Goal: Task Accomplishment & Management: Manage account settings

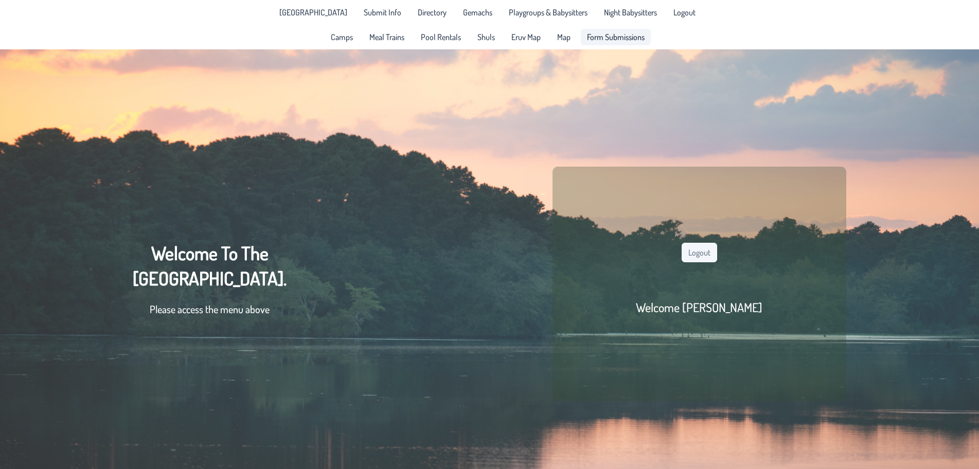
click at [610, 36] on span "Form Submissions" at bounding box center [616, 37] width 58 height 8
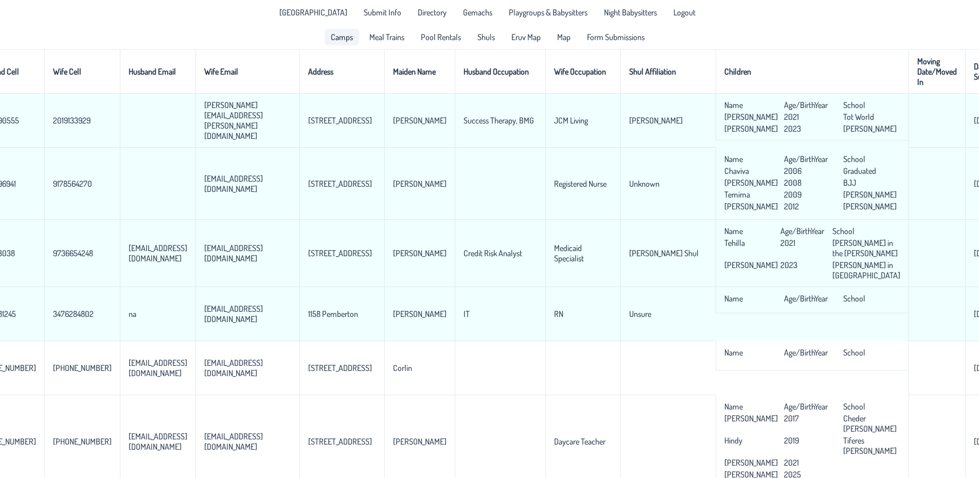
scroll to position [0, 329]
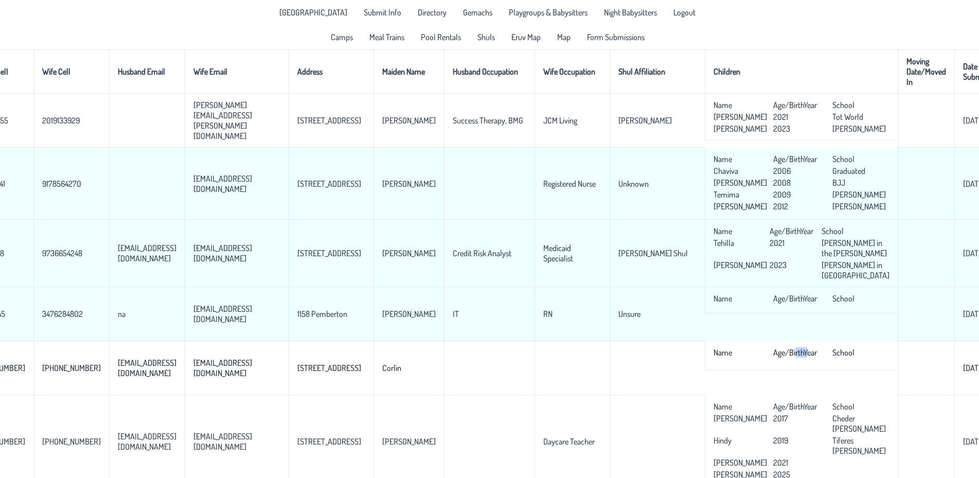
drag, startPoint x: 678, startPoint y: 470, endPoint x: 667, endPoint y: 471, distance: 10.3
click at [705, 370] on td "Name Age/BirthYear School" at bounding box center [801, 355] width 193 height 29
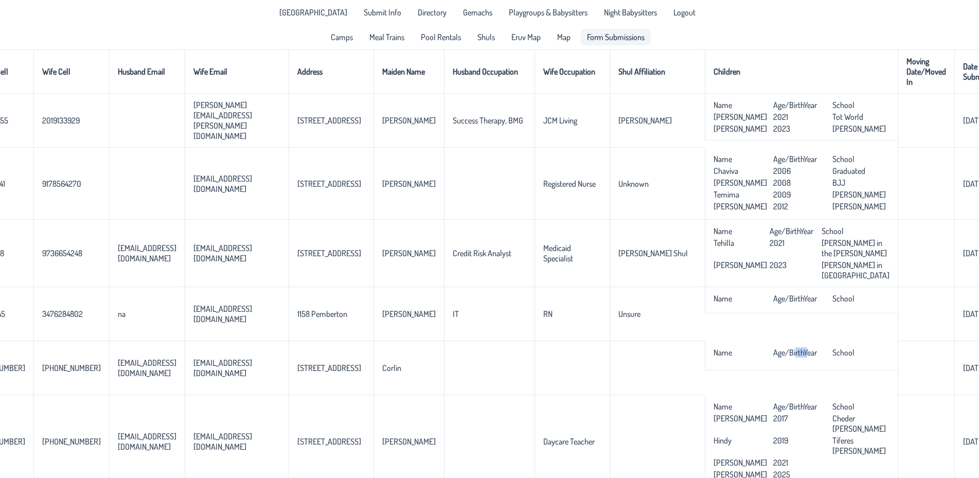
click at [614, 35] on span "Form Submissions" at bounding box center [616, 37] width 58 height 8
click at [320, 7] on link "[GEOGRAPHIC_DATA]" at bounding box center [313, 12] width 80 height 16
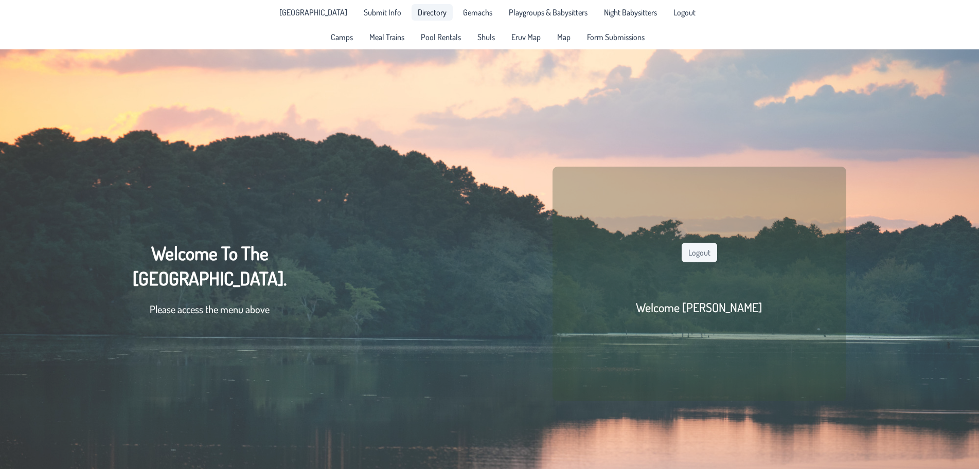
click at [415, 18] on link "Directory" at bounding box center [432, 12] width 41 height 16
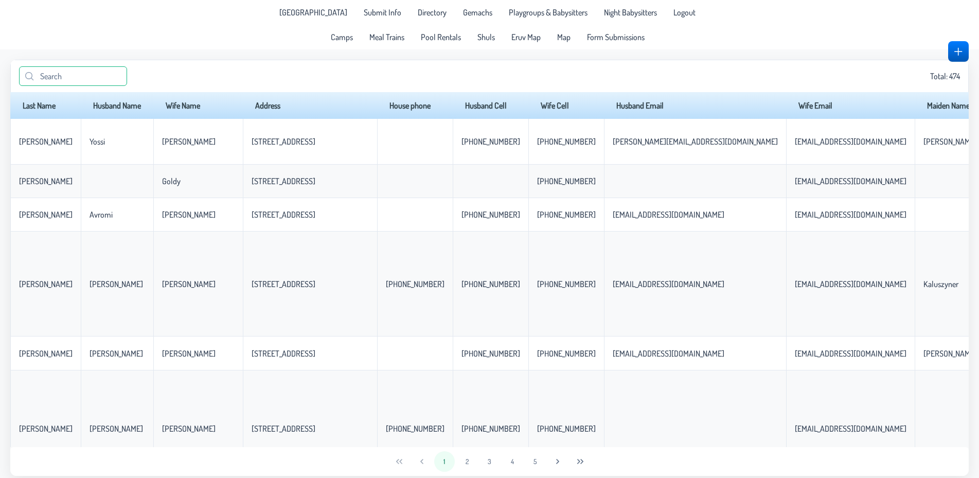
click at [108, 76] on input "text" at bounding box center [73, 76] width 108 height 20
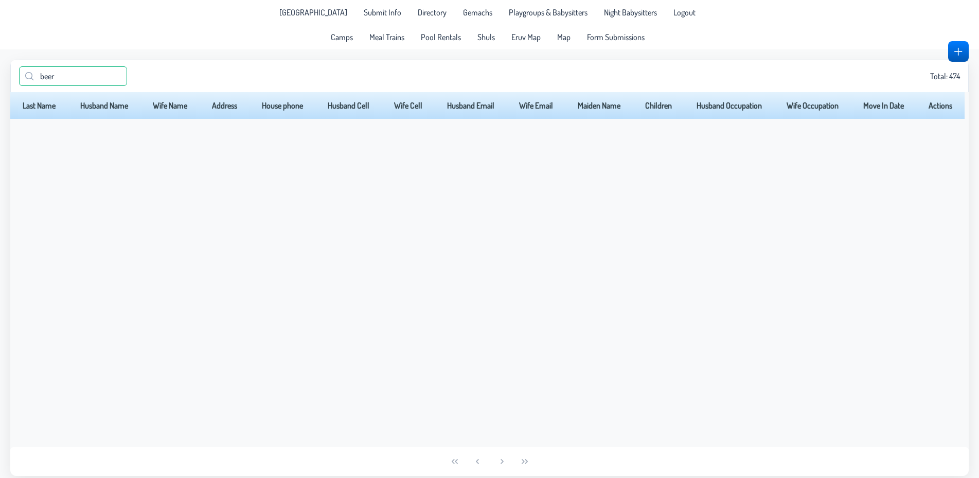
type input "beer"
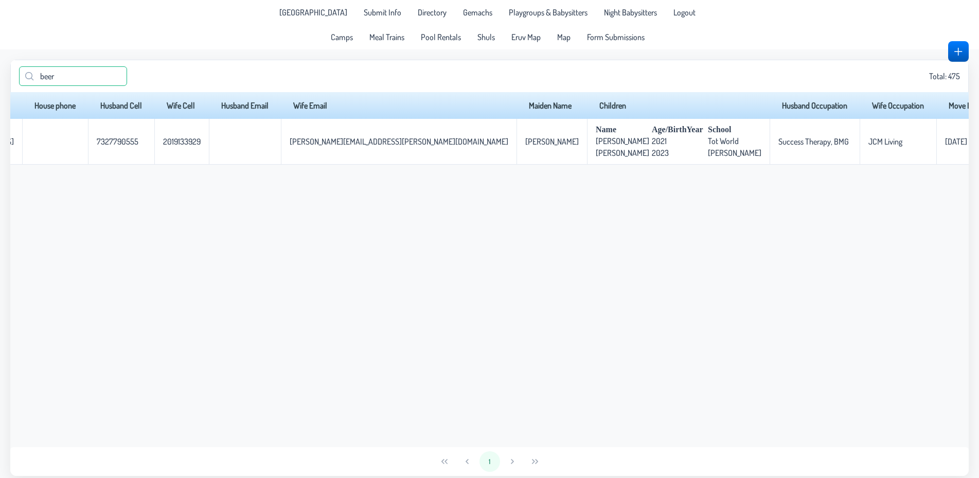
scroll to position [0, 298]
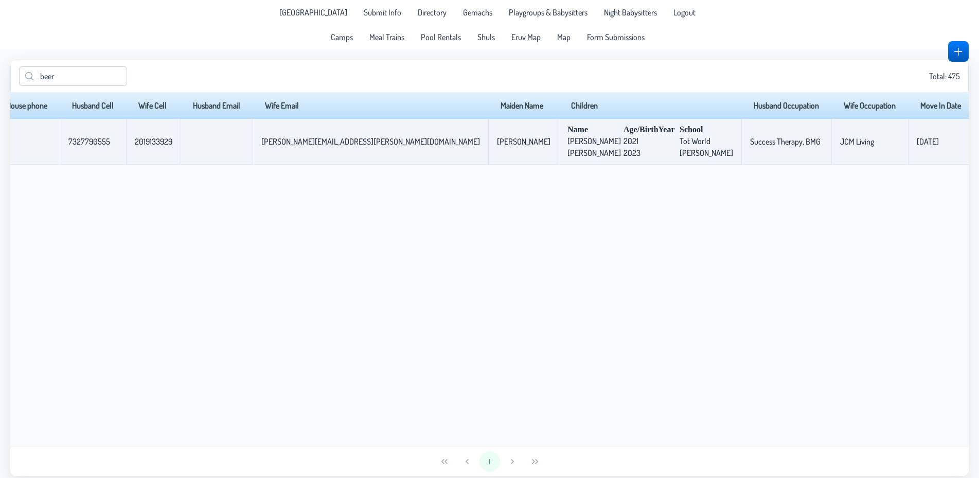
click at [979, 142] on span "button" at bounding box center [992, 141] width 8 height 8
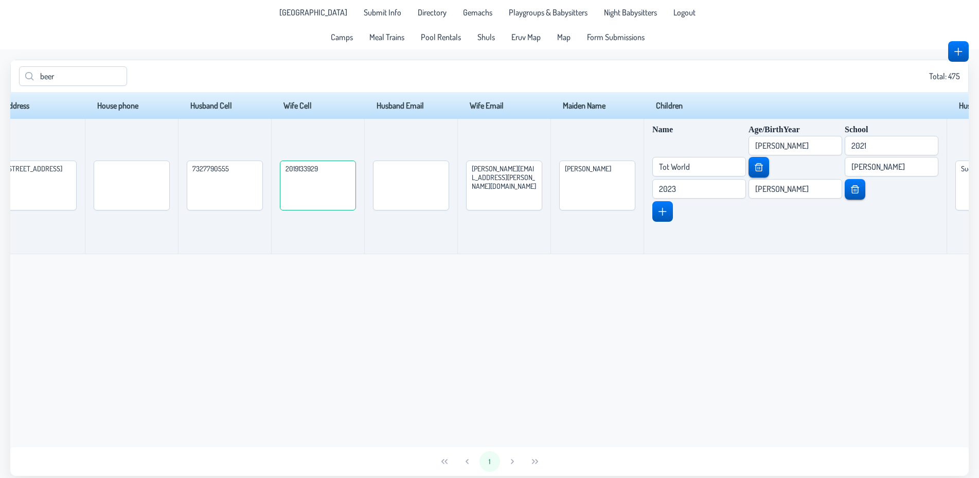
click at [356, 172] on textarea "2019133929" at bounding box center [318, 186] width 76 height 50
click at [356, 171] on textarea "2019133929" at bounding box center [318, 186] width 76 height 50
click at [356, 172] on textarea "201-9133929" at bounding box center [318, 186] width 76 height 50
type textarea "[PHONE_NUMBER]"
click at [263, 170] on textarea "7327790555" at bounding box center [225, 186] width 76 height 50
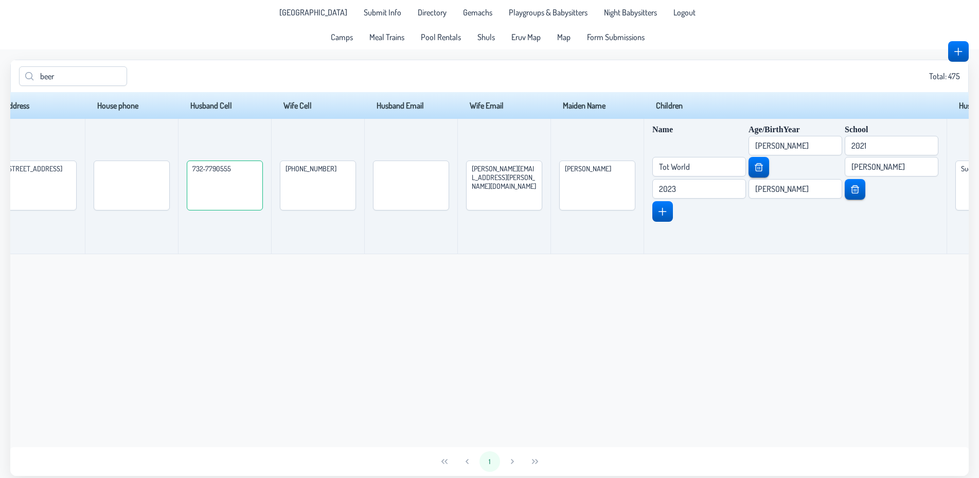
click at [263, 172] on textarea "732-7790555" at bounding box center [225, 186] width 76 height 50
type textarea "[PHONE_NUMBER]"
drag, startPoint x: 76, startPoint y: 175, endPoint x: 96, endPoint y: 172, distance: 20.8
click at [77, 172] on textarea "[STREET_ADDRESS]" at bounding box center [39, 186] width 76 height 50
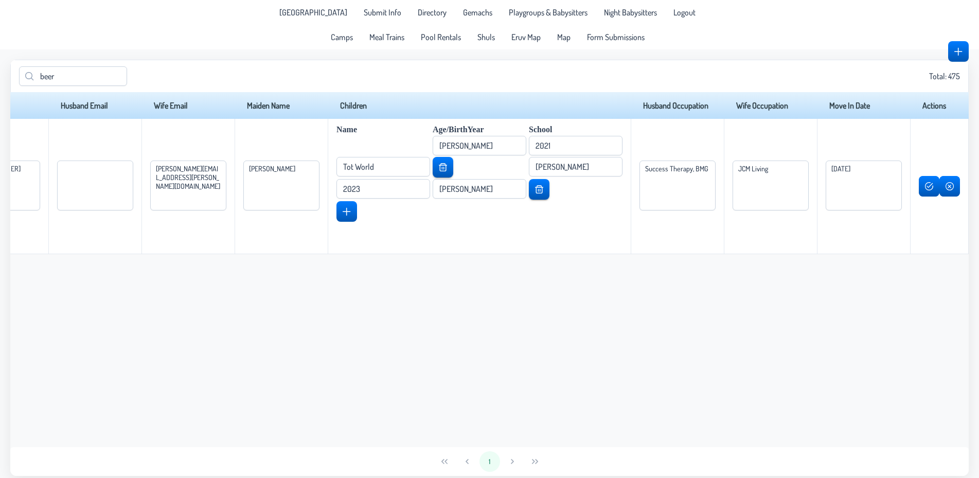
scroll to position [0, 903]
type textarea "[STREET_ADDRESS]"
click at [928, 185] on span "button" at bounding box center [929, 186] width 8 height 8
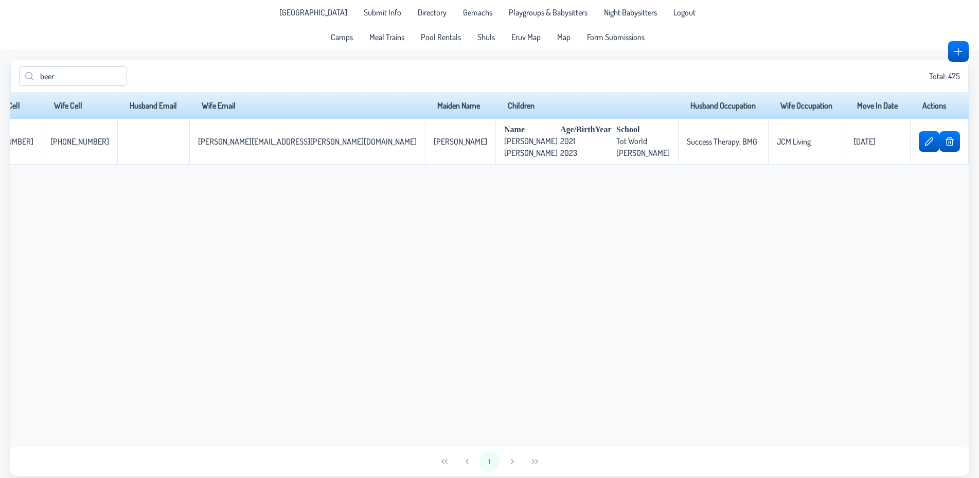
scroll to position [0, 236]
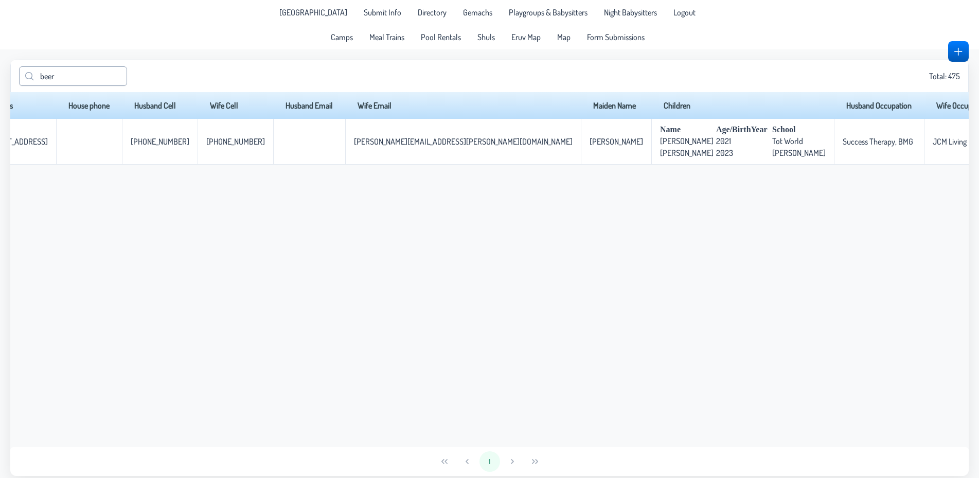
drag, startPoint x: 85, startPoint y: 65, endPoint x: 33, endPoint y: 77, distance: 52.7
click at [33, 77] on div "beer Total: 475" at bounding box center [489, 76] width 959 height 32
drag, startPoint x: 80, startPoint y: 74, endPoint x: 15, endPoint y: 76, distance: 64.9
click at [19, 76] on input "beer" at bounding box center [73, 76] width 108 height 20
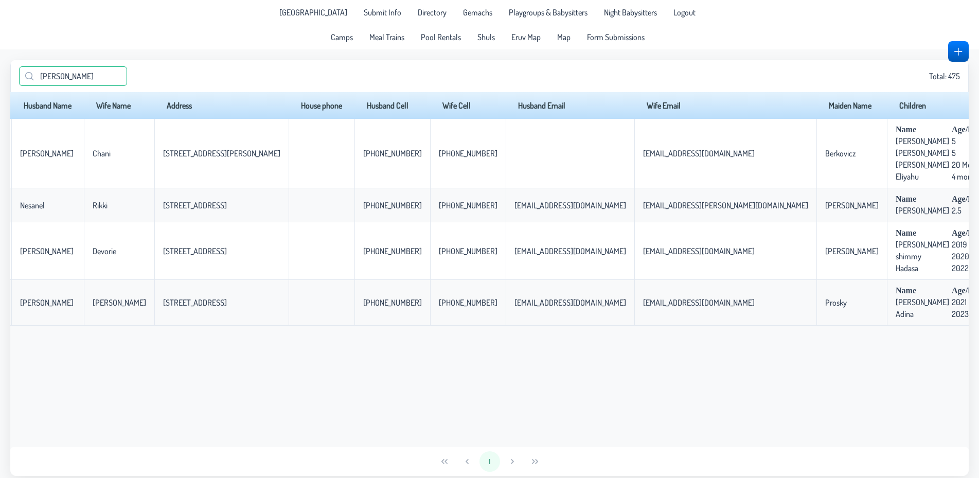
scroll to position [0, 0]
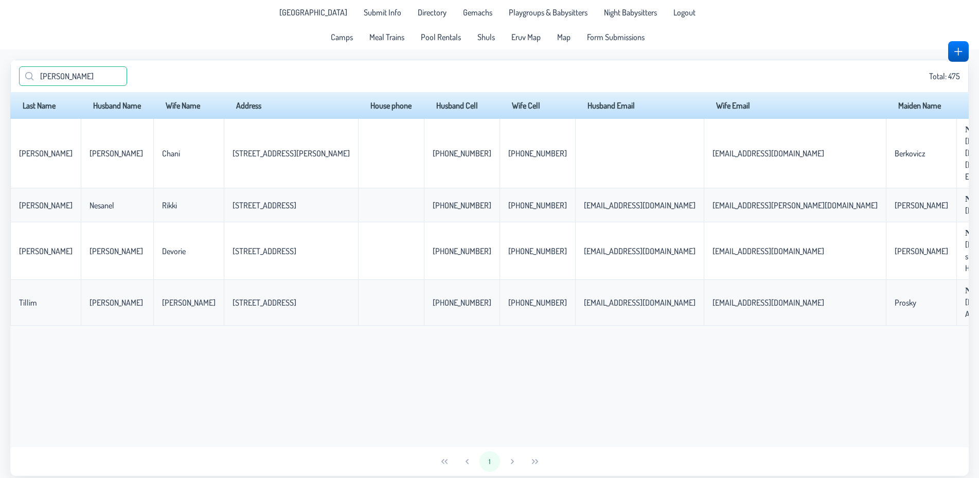
type input "[PERSON_NAME]"
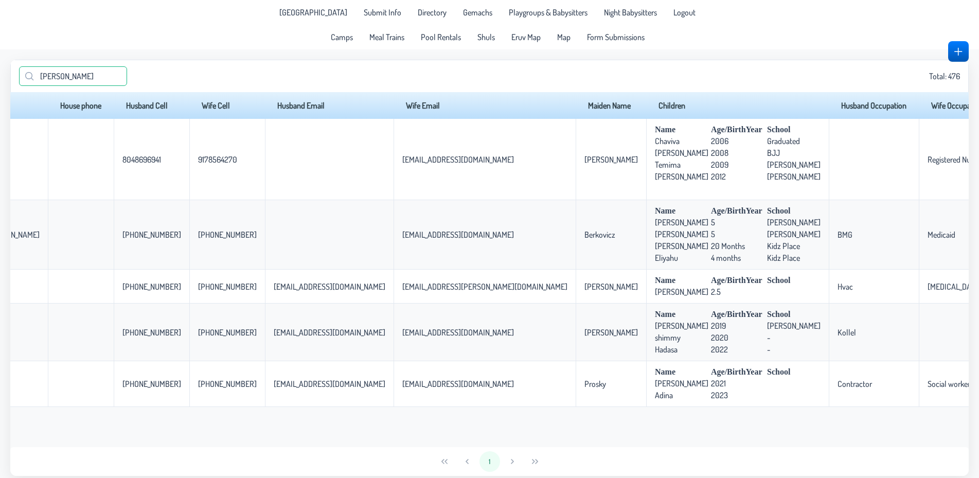
scroll to position [0, 326]
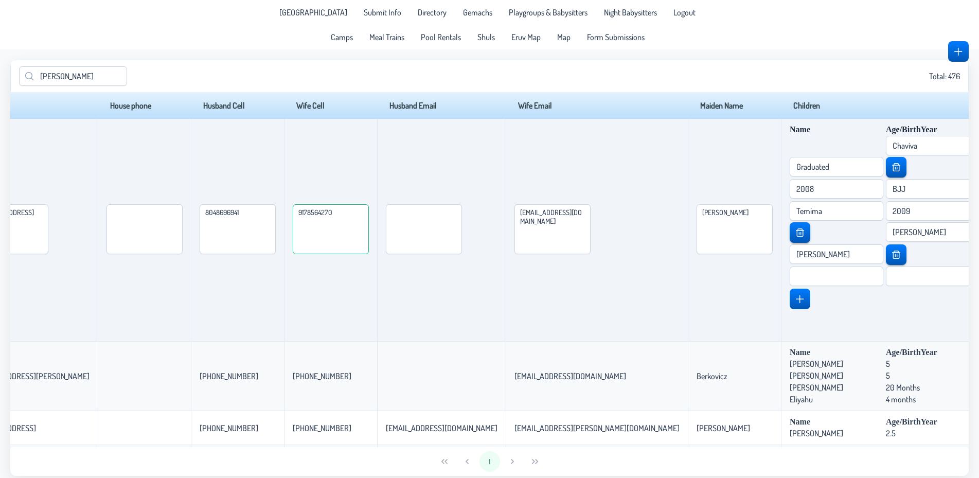
click at [369, 214] on textarea "9178564270" at bounding box center [331, 229] width 76 height 50
click at [369, 216] on textarea "917-8564270" at bounding box center [331, 229] width 76 height 50
type textarea "[PHONE_NUMBER]"
click at [269, 216] on textarea "8048696941" at bounding box center [238, 229] width 76 height 50
click at [276, 213] on textarea "804-8696941" at bounding box center [238, 229] width 76 height 50
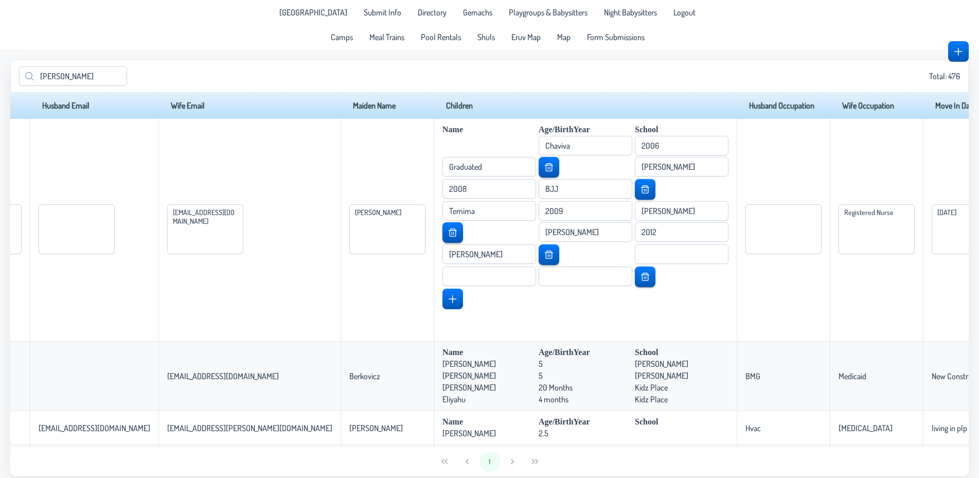
scroll to position [0, 918]
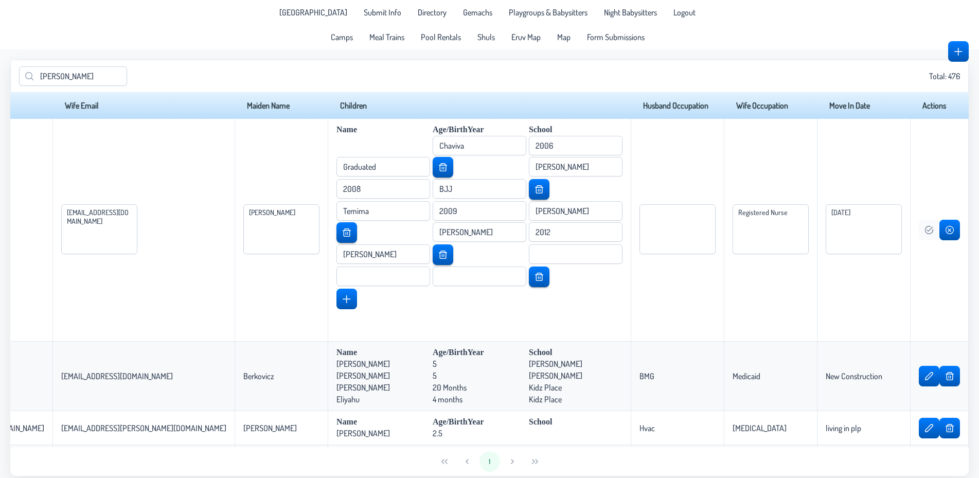
type textarea "[PHONE_NUMBER]"
click at [925, 230] on span "button" at bounding box center [929, 230] width 8 height 8
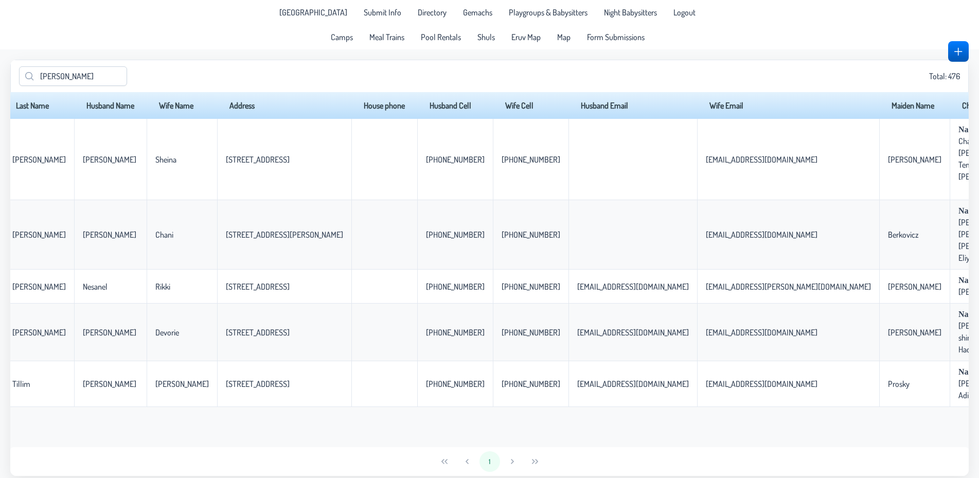
scroll to position [0, 0]
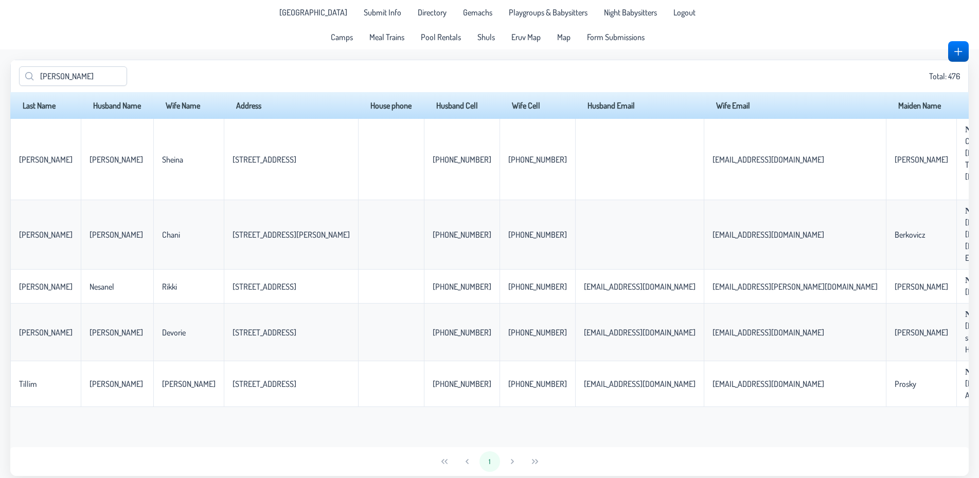
click at [396, 454] on div "1" at bounding box center [489, 461] width 959 height 29
drag, startPoint x: 493, startPoint y: 437, endPoint x: 508, endPoint y: 440, distance: 15.6
click at [508, 440] on div "Last Name Husband Name Wife Name Address House phone Husband Cell Wife Cell Hus…" at bounding box center [489, 269] width 959 height 355
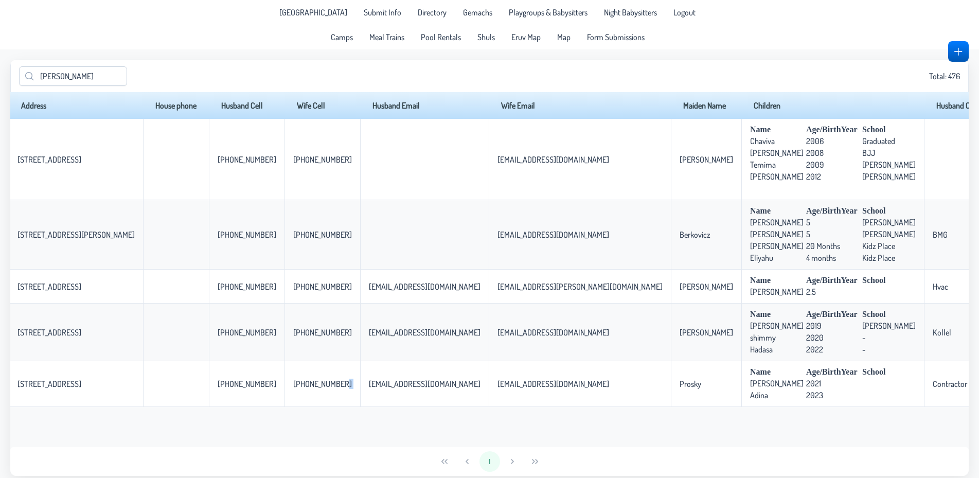
scroll to position [0, 326]
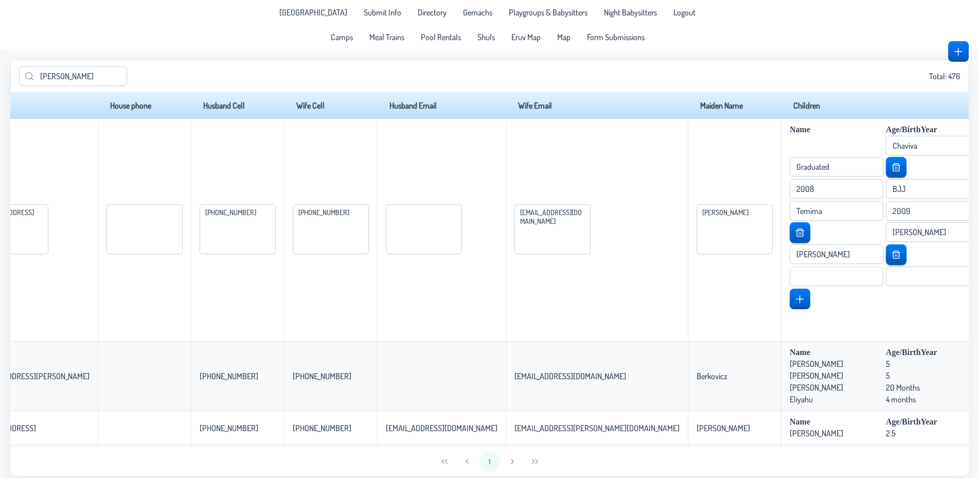
scroll to position [0, 0]
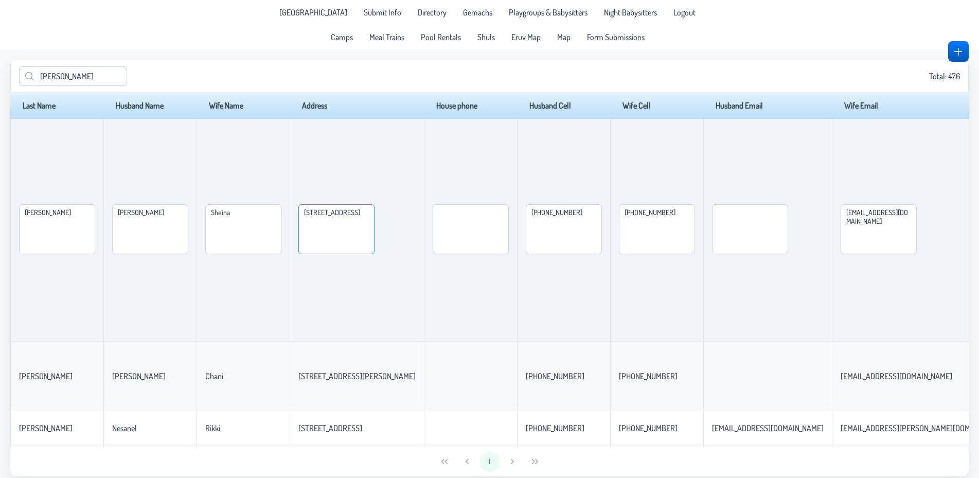
click at [375, 215] on textarea "[STREET_ADDRESS]" at bounding box center [336, 229] width 76 height 50
type textarea "[STREET_ADDRESS]"
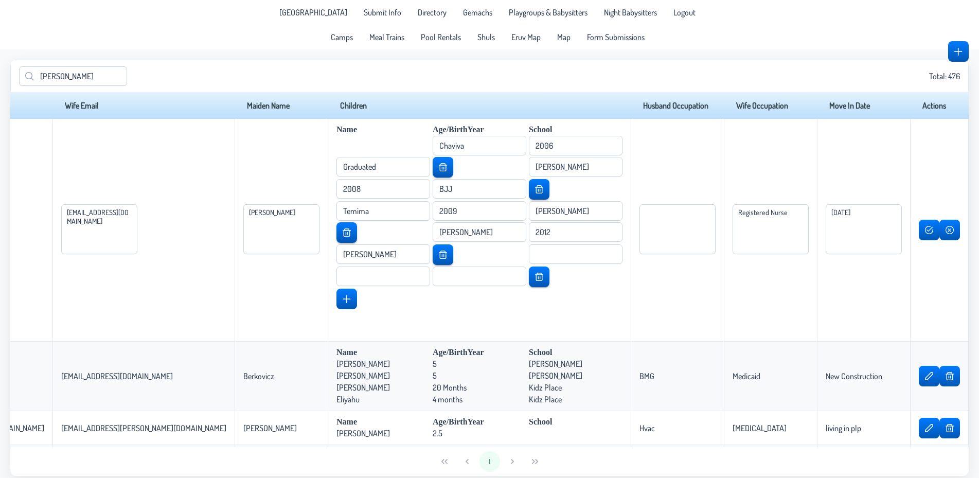
scroll to position [0, 918]
click at [925, 231] on span "button" at bounding box center [929, 230] width 8 height 8
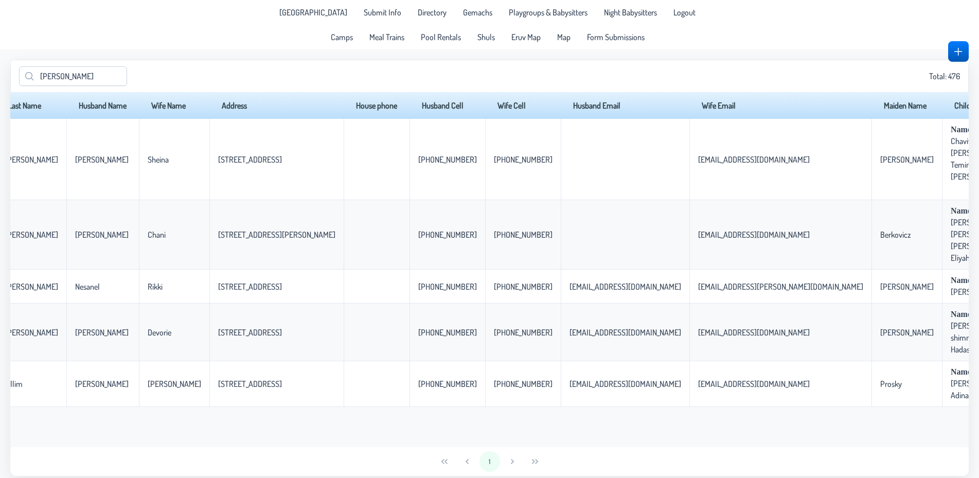
scroll to position [0, 0]
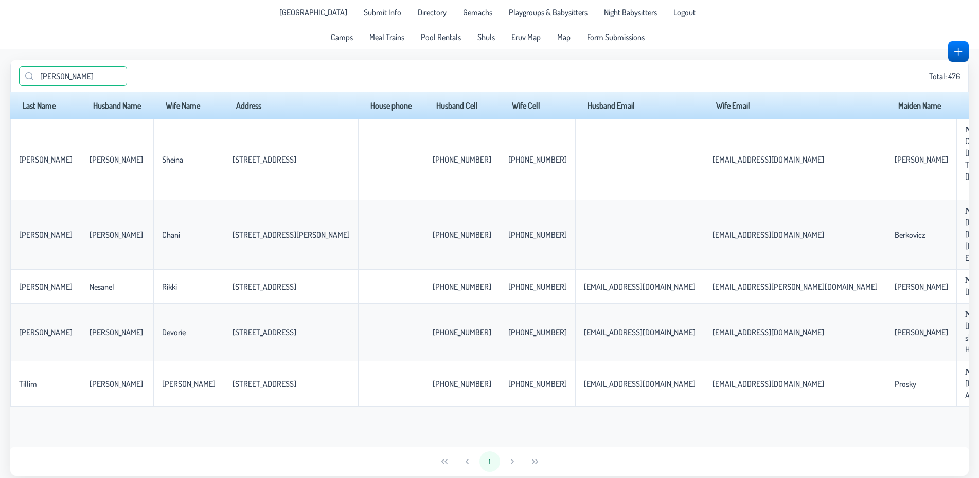
drag, startPoint x: 85, startPoint y: 77, endPoint x: 0, endPoint y: 91, distance: 86.5
click at [19, 86] on input "[PERSON_NAME]" at bounding box center [73, 76] width 108 height 20
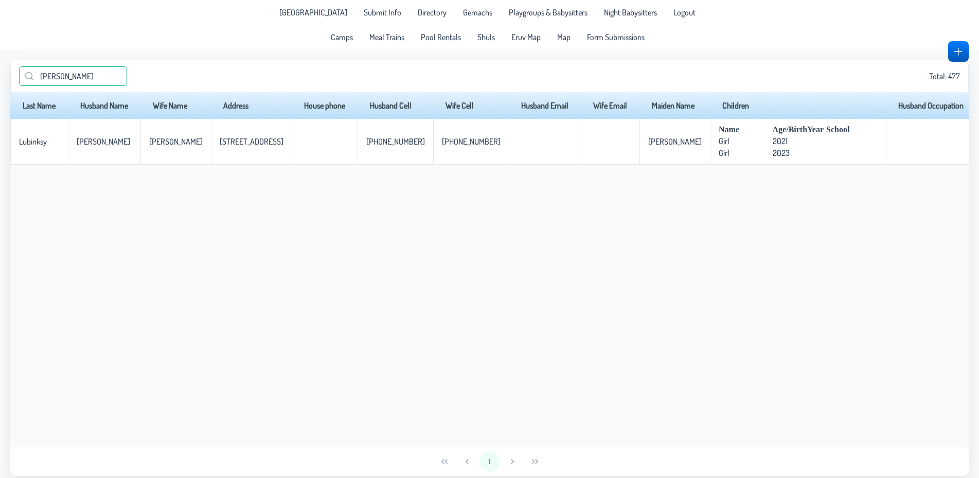
drag, startPoint x: 76, startPoint y: 77, endPoint x: 43, endPoint y: 77, distance: 32.9
click at [43, 77] on input "[PERSON_NAME]" at bounding box center [73, 76] width 108 height 20
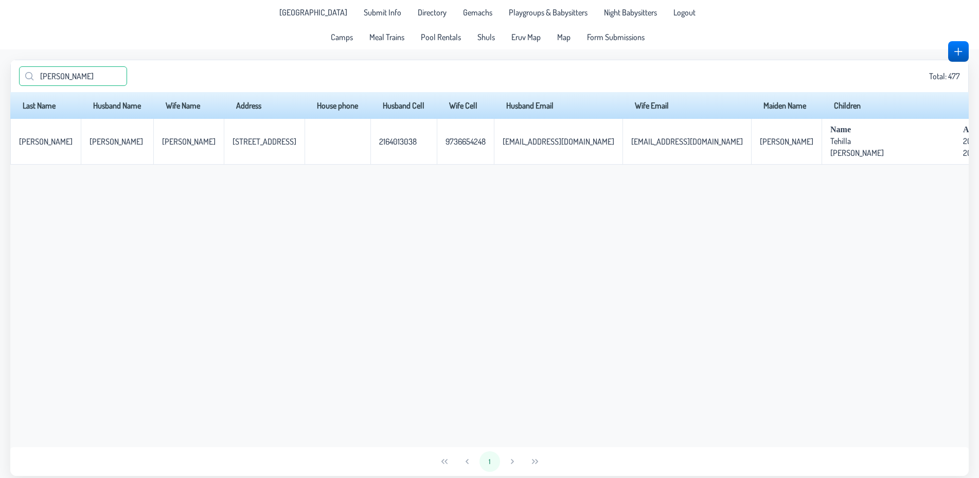
drag, startPoint x: 74, startPoint y: 79, endPoint x: 0, endPoint y: 75, distance: 73.7
click at [19, 75] on input "[PERSON_NAME]" at bounding box center [73, 76] width 108 height 20
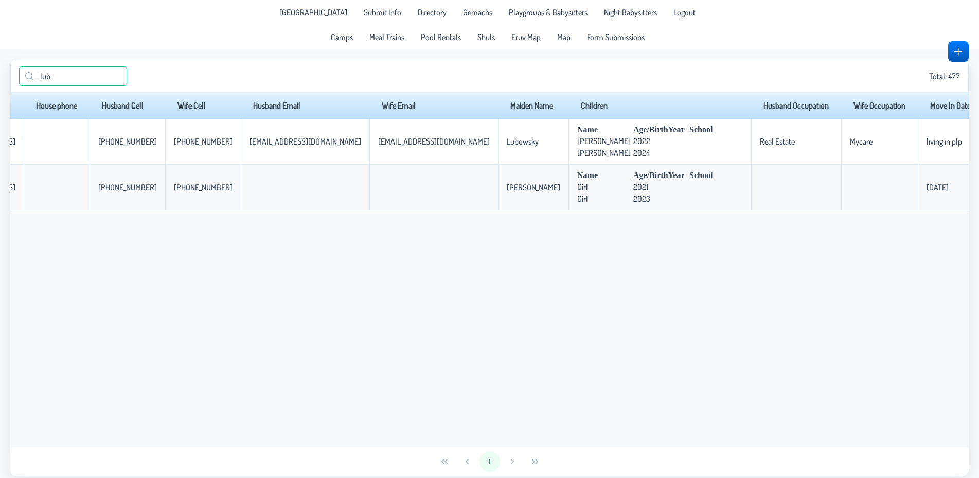
scroll to position [0, 299]
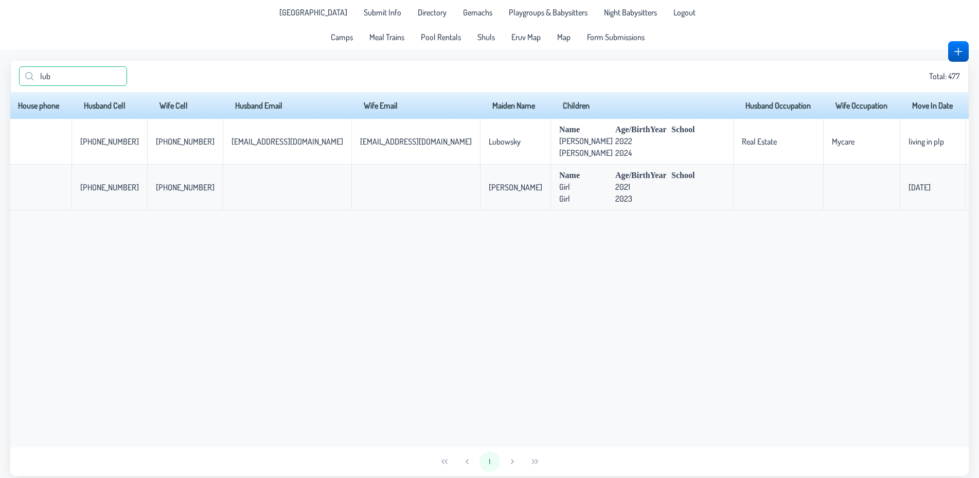
type input "lub"
drag, startPoint x: 83, startPoint y: 70, endPoint x: 0, endPoint y: 86, distance: 84.4
click at [19, 86] on input "lub" at bounding box center [73, 76] width 108 height 20
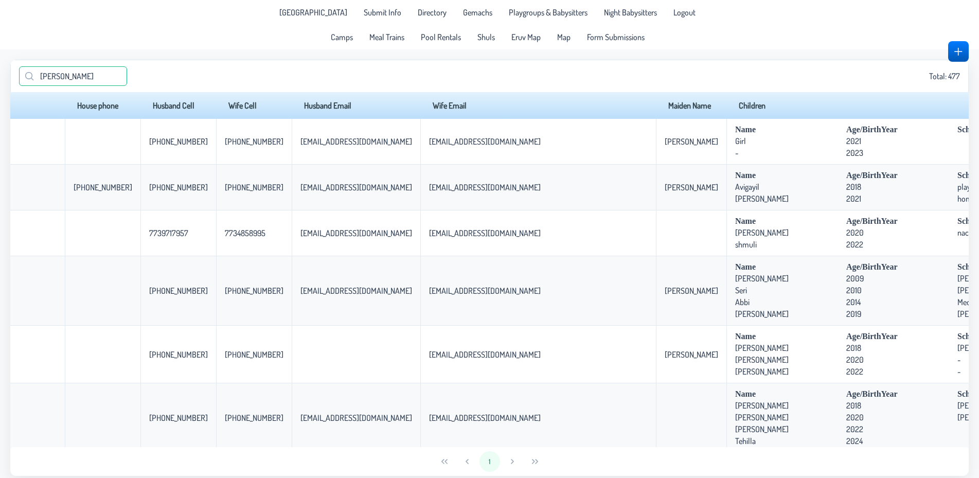
scroll to position [0, 257]
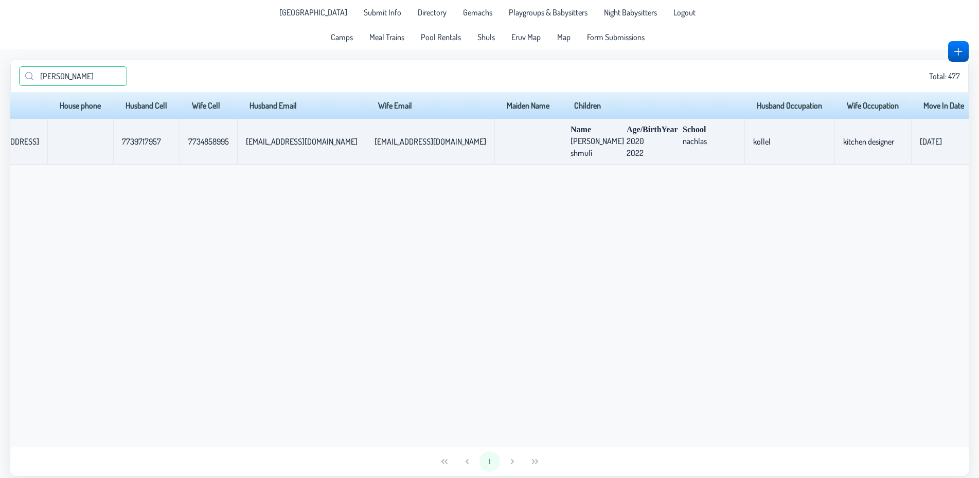
type input "[PERSON_NAME]"
click at [979, 148] on button "button" at bounding box center [996, 141] width 20 height 21
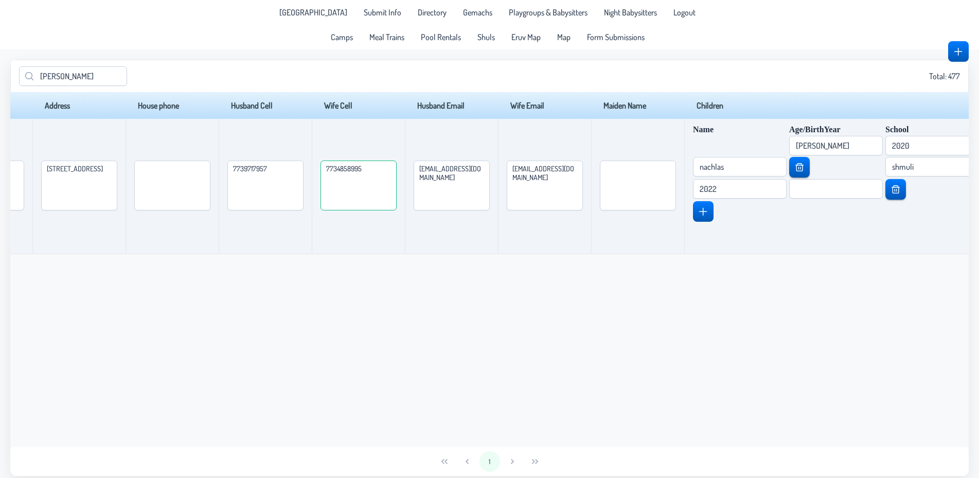
click at [397, 170] on textarea "7734858995" at bounding box center [359, 186] width 76 height 50
click at [397, 171] on textarea "773-4858995" at bounding box center [359, 186] width 76 height 50
type textarea "[PHONE_NUMBER]"
click at [304, 170] on textarea "7739717957" at bounding box center [265, 186] width 76 height 50
click at [304, 171] on textarea "773-9717957" at bounding box center [265, 186] width 76 height 50
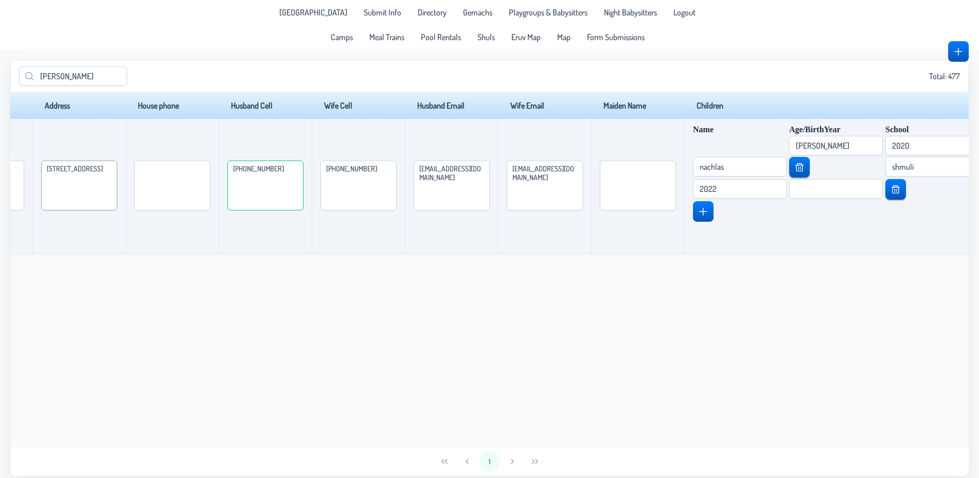
type textarea "[PHONE_NUMBER]"
drag, startPoint x: 155, startPoint y: 169, endPoint x: 139, endPoint y: 168, distance: 16.0
click at [117, 168] on textarea "[STREET_ADDRESS]" at bounding box center [79, 186] width 76 height 50
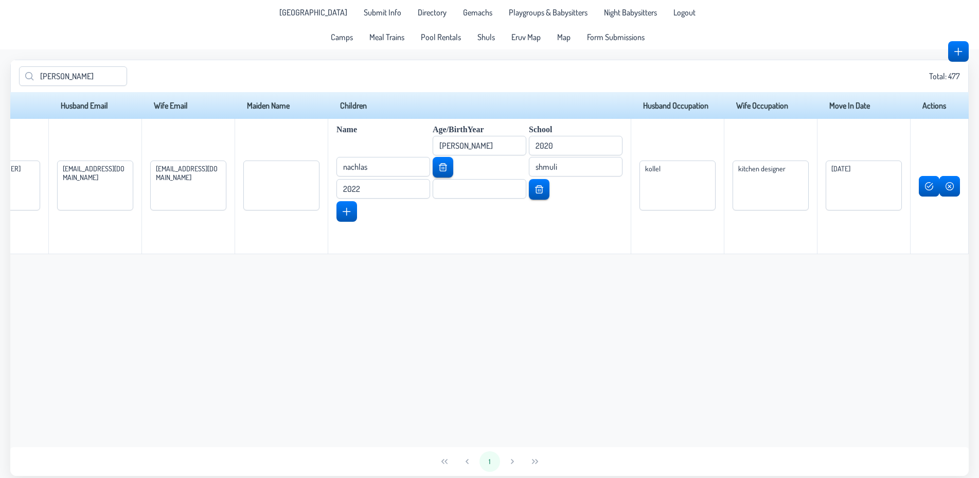
scroll to position [0, 903]
type textarea "[STREET_ADDRESS]"
click at [926, 192] on button "button" at bounding box center [929, 186] width 20 height 21
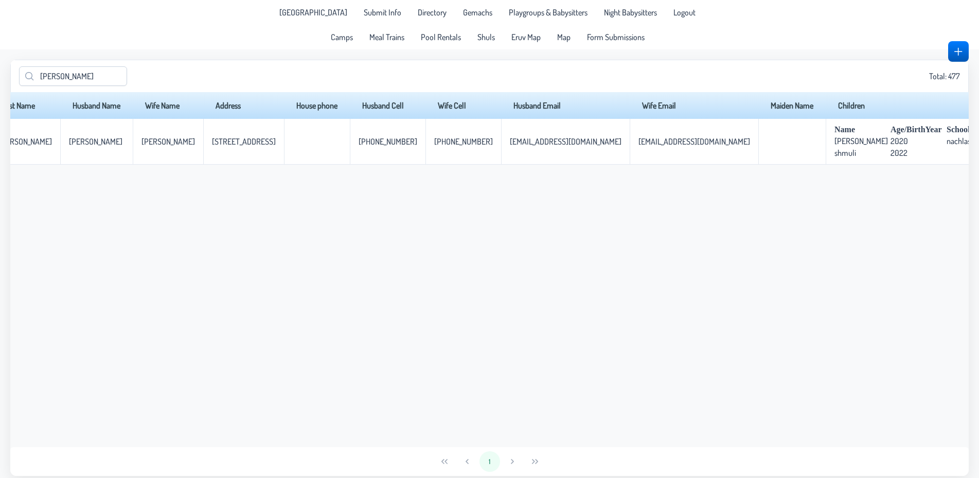
scroll to position [0, 0]
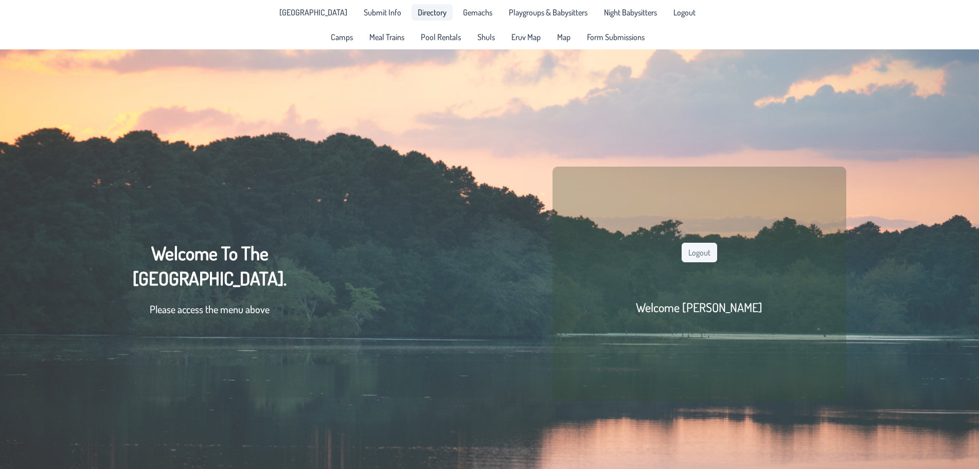
click at [422, 15] on span "Directory" at bounding box center [432, 12] width 29 height 8
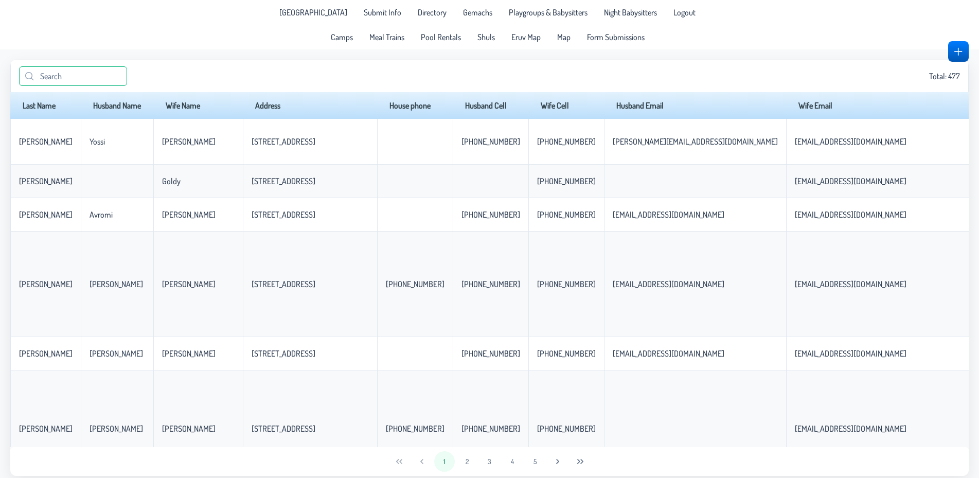
click at [94, 72] on input "text" at bounding box center [73, 76] width 108 height 20
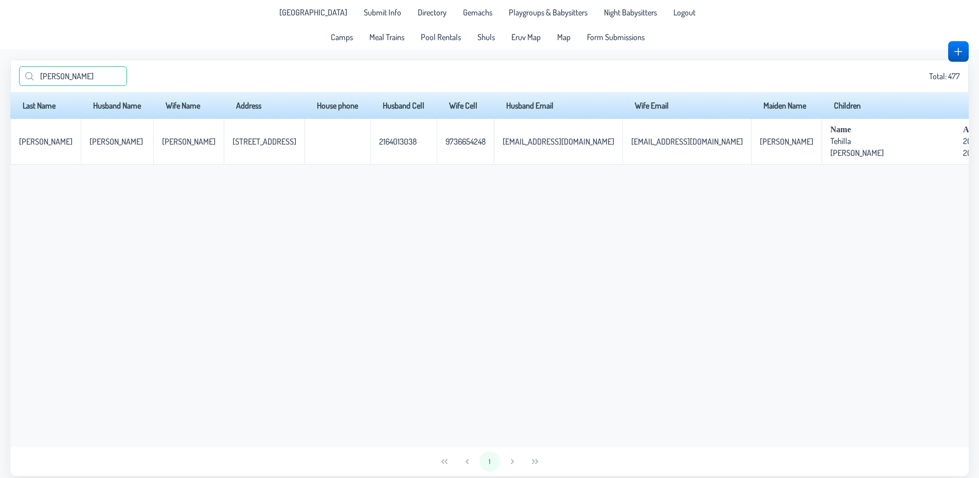
type input "labinsky"
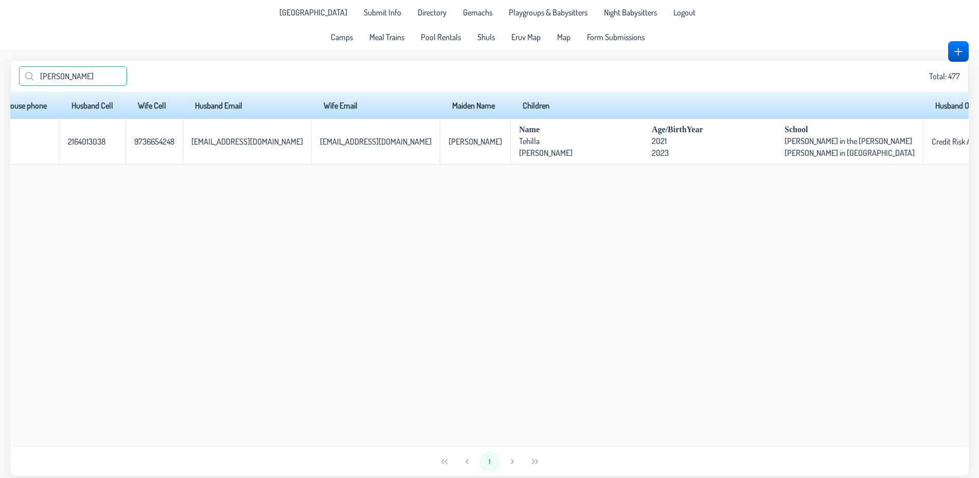
scroll to position [0, 406]
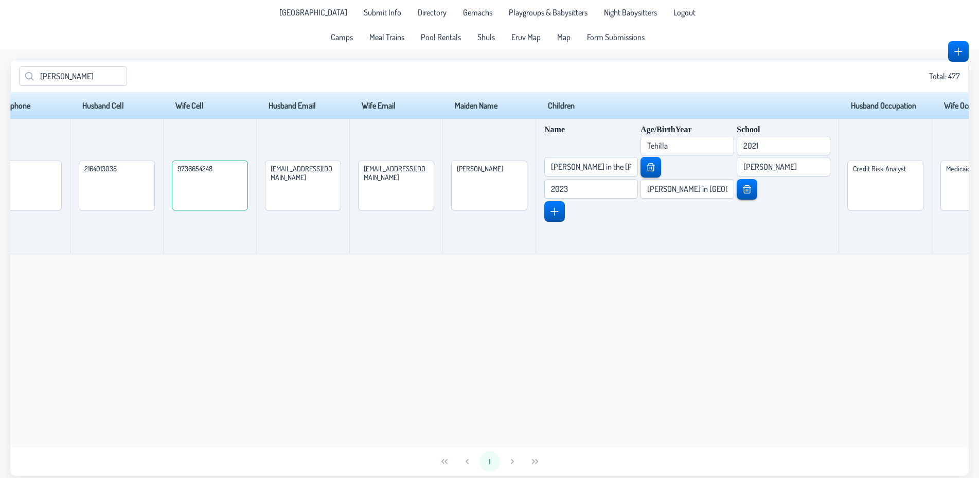
click at [248, 171] on textarea "9736654248" at bounding box center [210, 186] width 76 height 50
click at [248, 171] on textarea "973-6654248" at bounding box center [210, 186] width 76 height 50
type textarea "[PHONE_NUMBER]"
click at [155, 170] on textarea "2164013038" at bounding box center [117, 186] width 76 height 50
click at [155, 171] on textarea "216-4013038" at bounding box center [117, 186] width 76 height 50
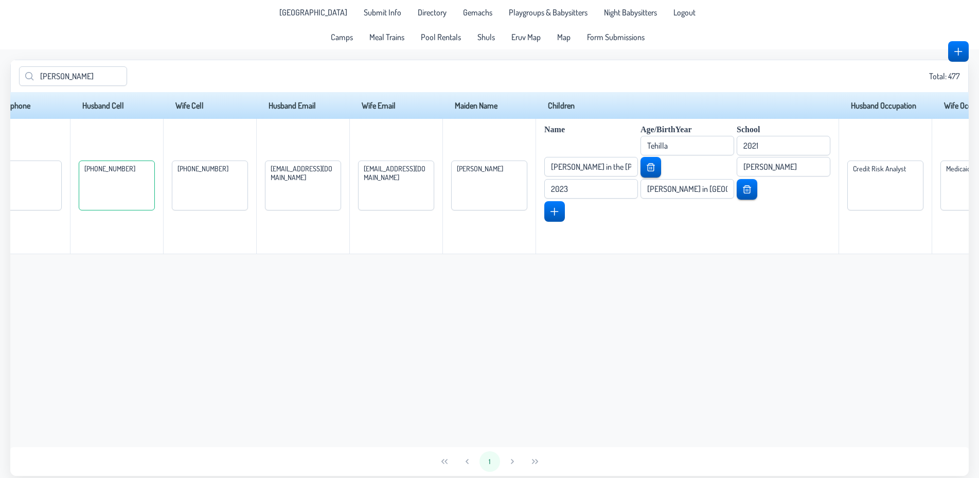
type textarea "[PHONE_NUMBER]"
drag, startPoint x: 397, startPoint y: 438, endPoint x: 348, endPoint y: 447, distance: 49.1
click at [348, 447] on div "Last Name Husband Name Wife Name Address House phone Husband Cell Wife Cell Hus…" at bounding box center [489, 269] width 959 height 355
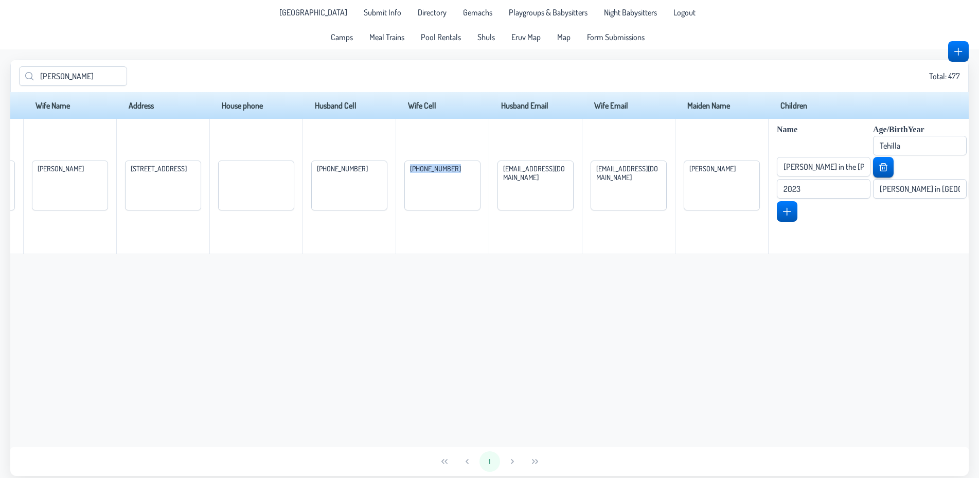
scroll to position [0, 0]
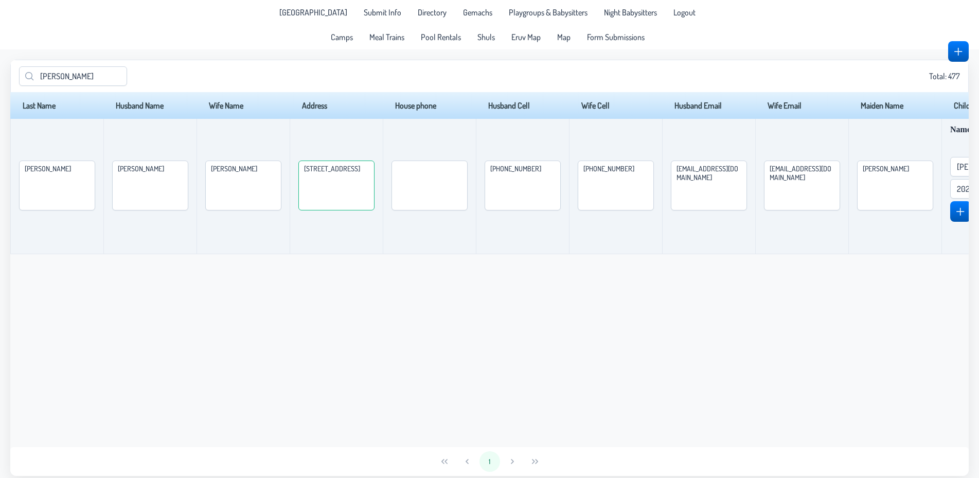
drag, startPoint x: 419, startPoint y: 172, endPoint x: 404, endPoint y: 170, distance: 15.6
click at [375, 170] on textarea "[STREET_ADDRESS]" at bounding box center [336, 186] width 76 height 50
click at [373, 171] on textarea "1125 englemere Blvd." at bounding box center [336, 186] width 76 height 50
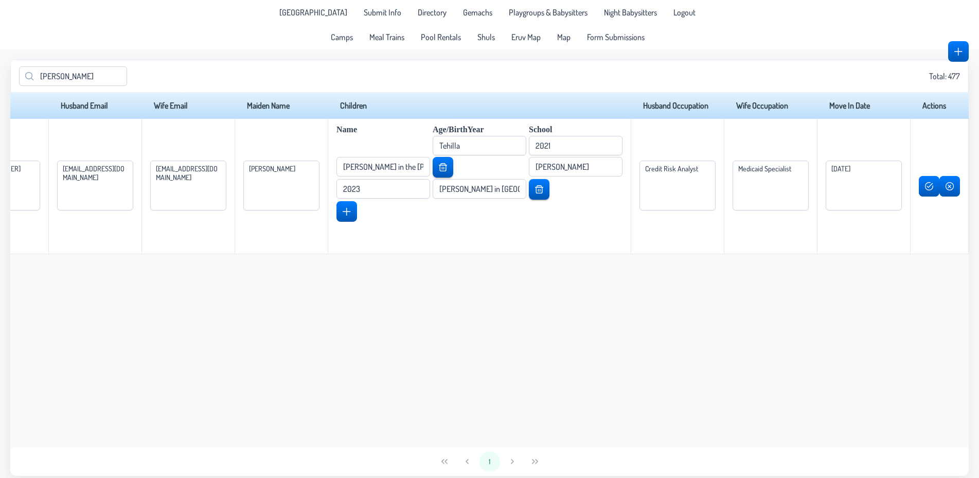
scroll to position [0, 903]
type textarea "1125 Englemere Blvd."
click at [927, 188] on span "button" at bounding box center [929, 186] width 8 height 8
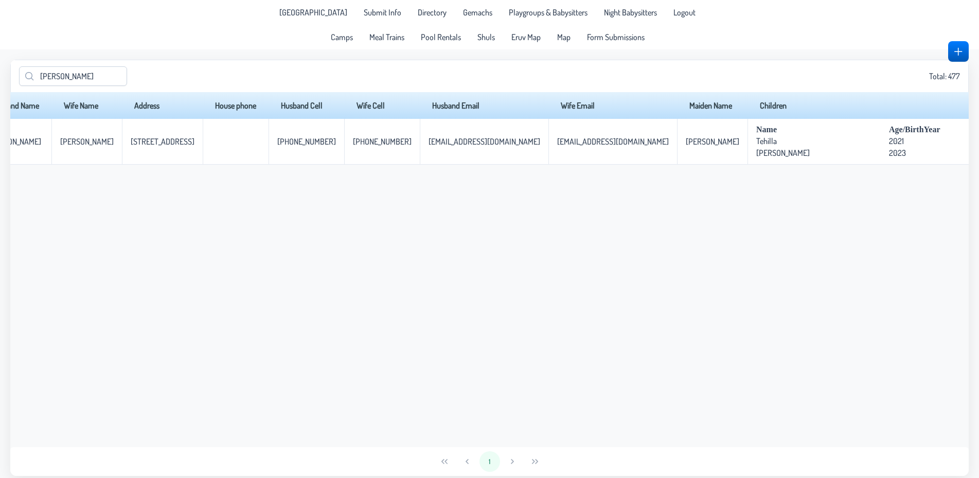
scroll to position [0, 0]
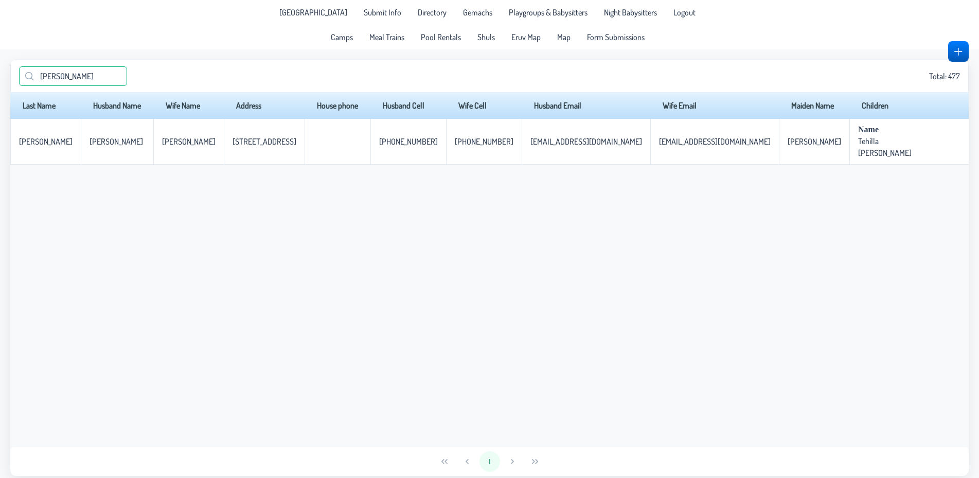
drag, startPoint x: 83, startPoint y: 77, endPoint x: 0, endPoint y: 77, distance: 82.8
click at [19, 77] on input "labinsky" at bounding box center [73, 76] width 108 height 20
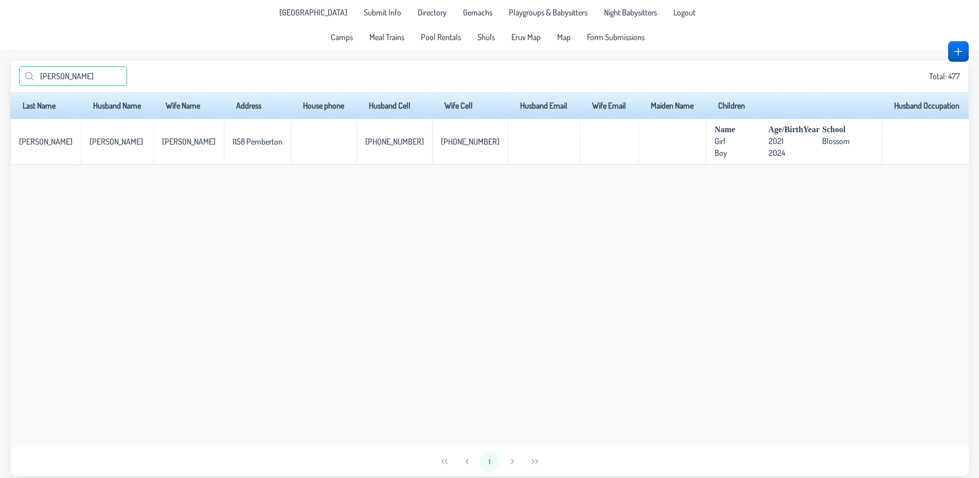
type input "birnhack"
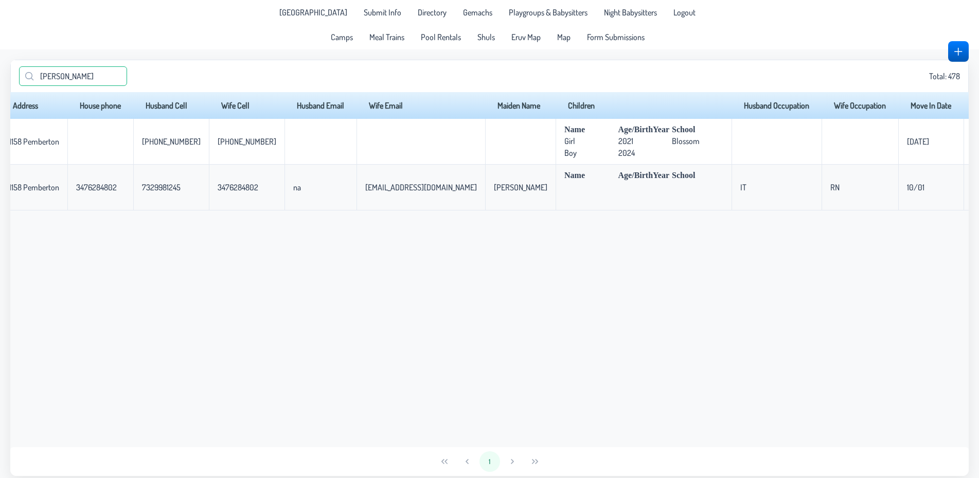
scroll to position [0, 256]
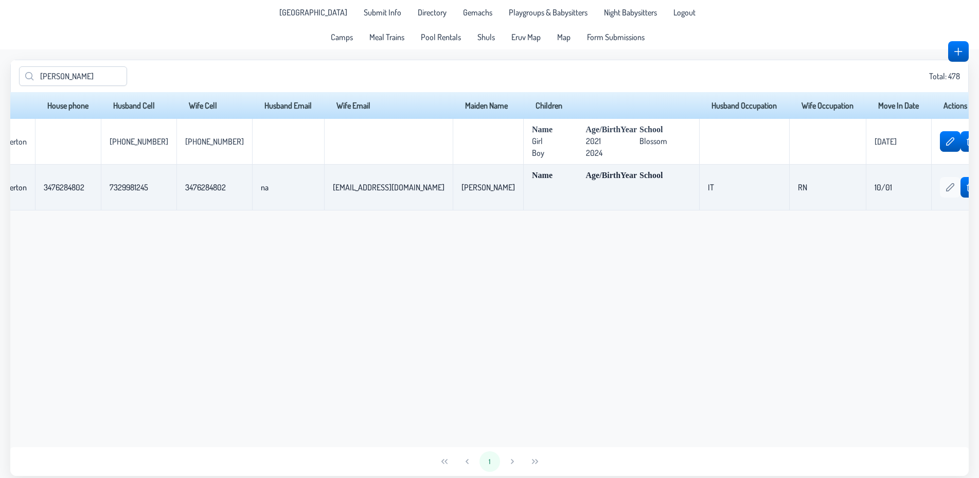
click at [946, 186] on span "button" at bounding box center [950, 187] width 8 height 8
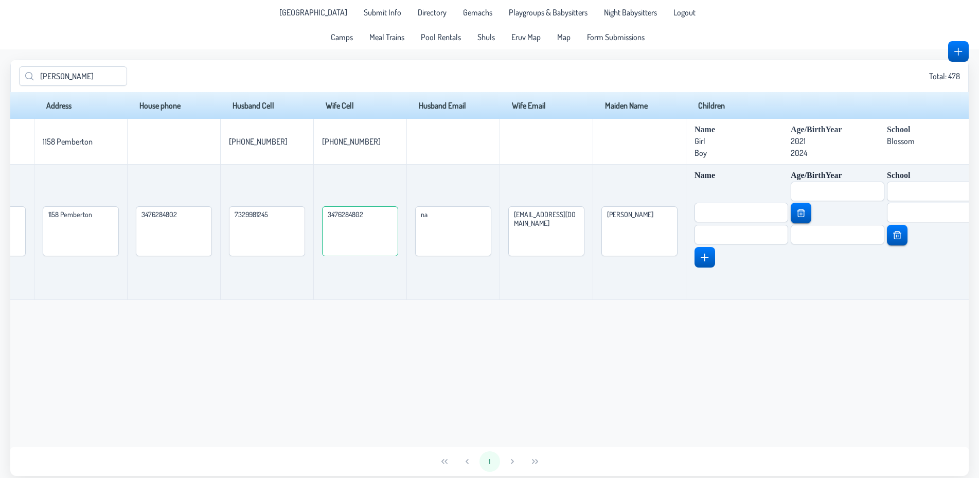
click at [398, 215] on textarea "3476284802" at bounding box center [360, 231] width 76 height 50
click at [398, 217] on textarea "347-6284802" at bounding box center [360, 231] width 76 height 50
type textarea "[PHONE_NUMBER]"
click at [305, 215] on textarea "7329981245" at bounding box center [267, 231] width 76 height 50
click at [305, 219] on textarea "732-9981245" at bounding box center [267, 231] width 76 height 50
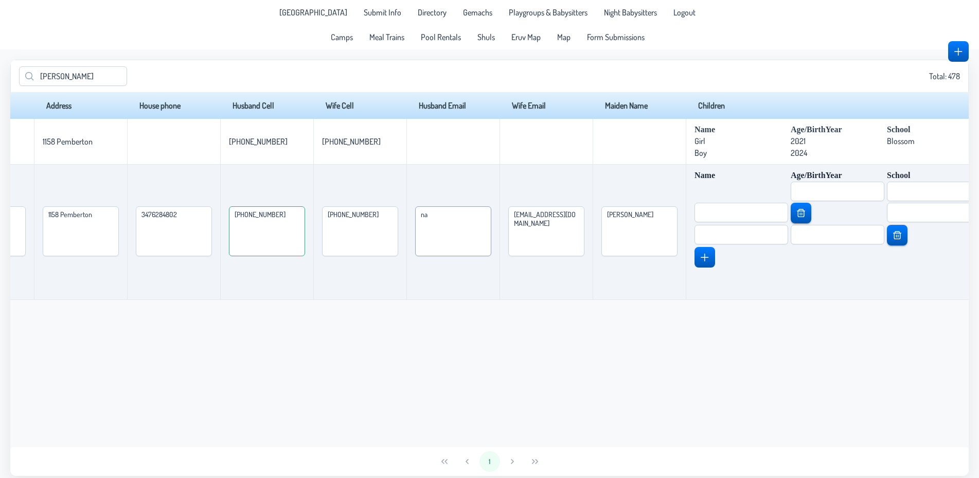
type textarea "[PHONE_NUMBER]"
drag, startPoint x: 586, startPoint y: 219, endPoint x: 503, endPoint y: 222, distance: 82.4
click at [491, 222] on textarea "na" at bounding box center [453, 231] width 76 height 50
drag, startPoint x: 254, startPoint y: 217, endPoint x: 192, endPoint y: 219, distance: 62.3
click at [192, 219] on textarea "3476284802" at bounding box center [174, 231] width 76 height 50
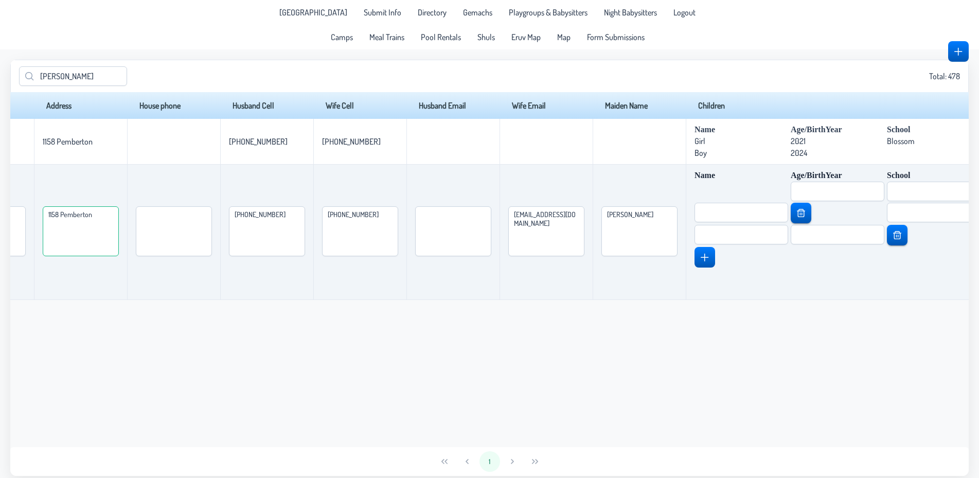
click at [119, 221] on textarea "1158 Pemberton" at bounding box center [81, 231] width 76 height 50
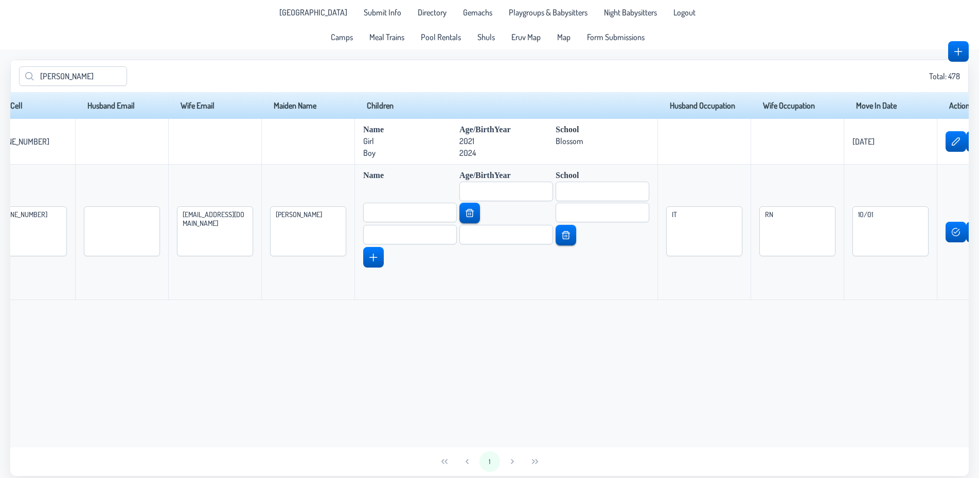
scroll to position [0, 706]
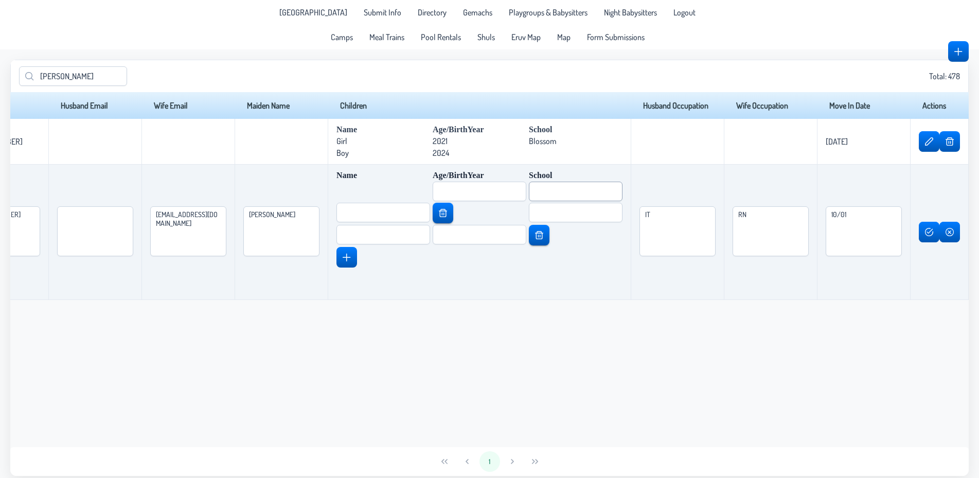
type textarea "[STREET_ADDRESS]"
click at [623, 194] on input "text" at bounding box center [576, 192] width 94 height 20
type input "2021"
click at [430, 234] on input "text" at bounding box center [383, 235] width 94 height 20
type input "2024"
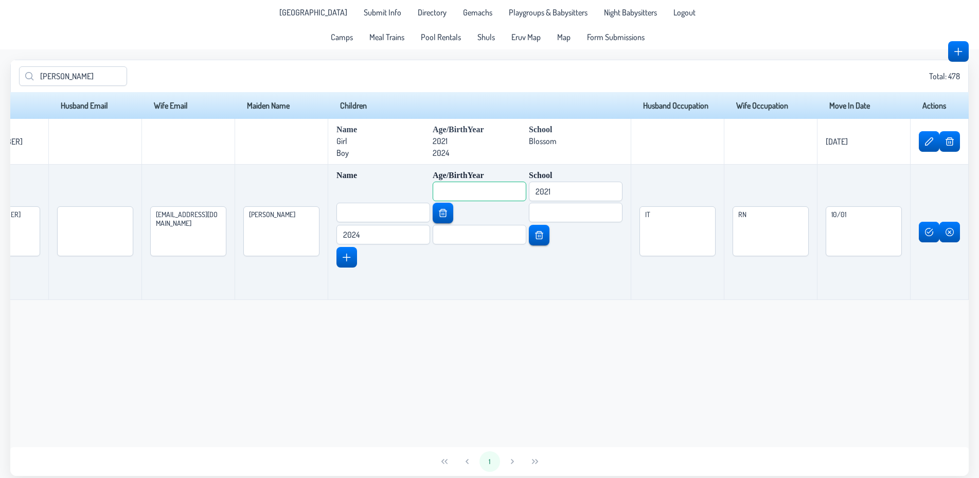
click at [526, 192] on input "text" at bounding box center [480, 192] width 94 height 20
type input "Girl"
click at [623, 210] on input "text" at bounding box center [576, 213] width 94 height 20
type input "Boy"
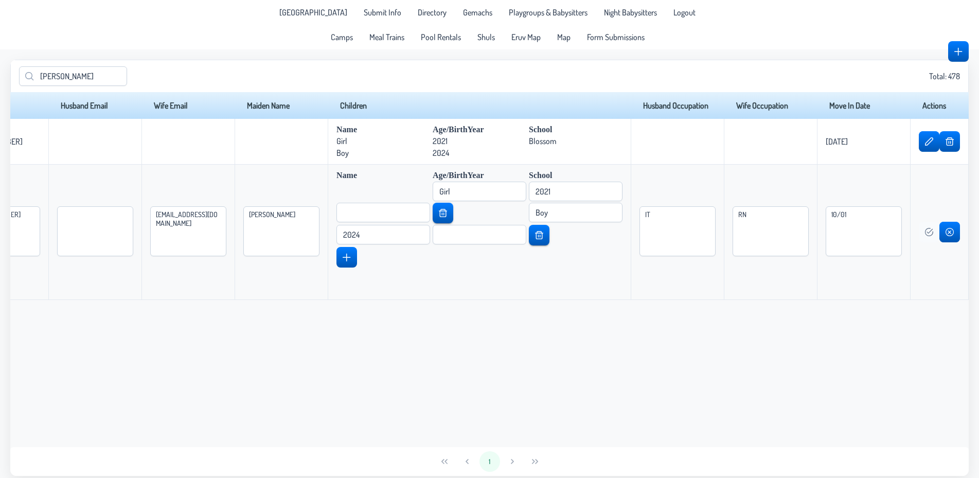
click at [924, 232] on button "button" at bounding box center [929, 232] width 20 height 21
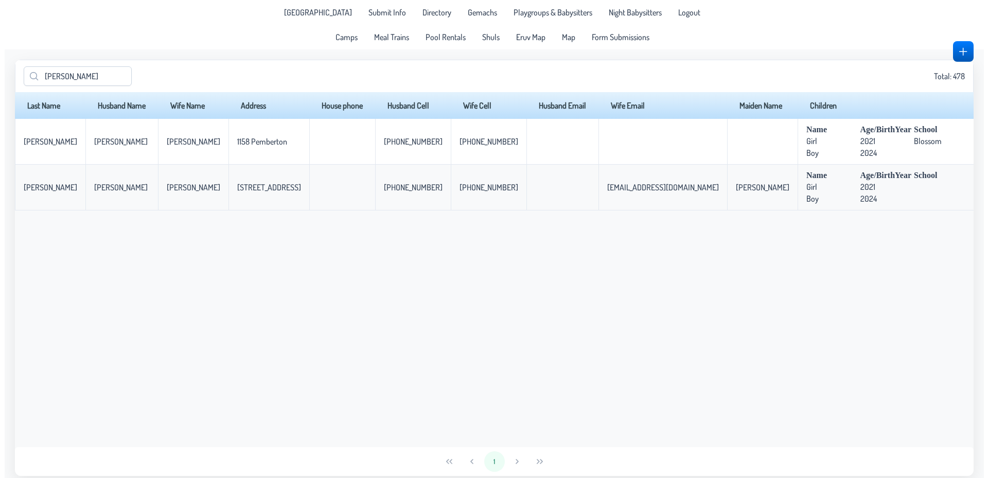
scroll to position [0, 277]
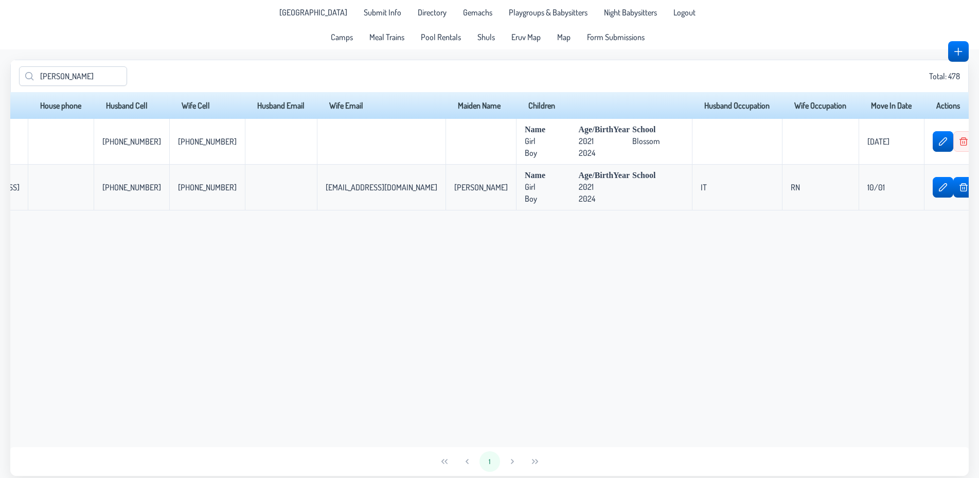
click at [960, 145] on span "button" at bounding box center [964, 141] width 8 height 8
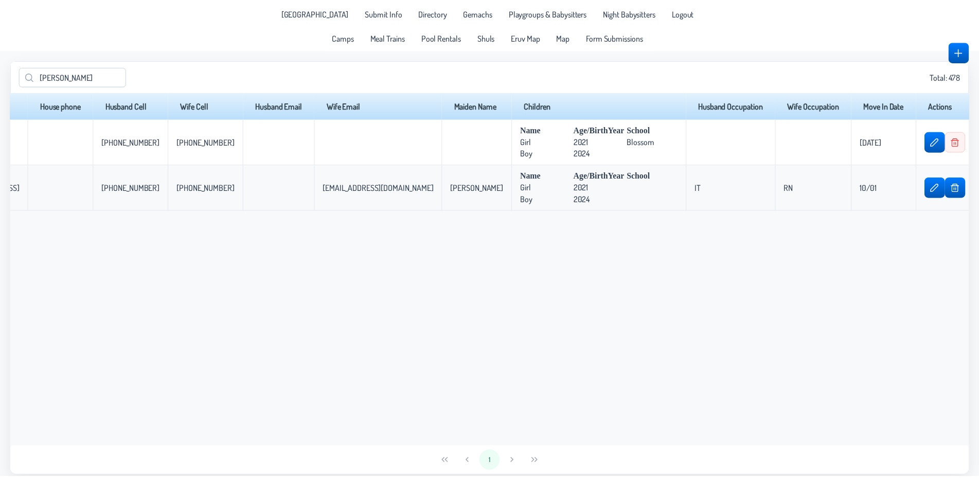
scroll to position [0, 268]
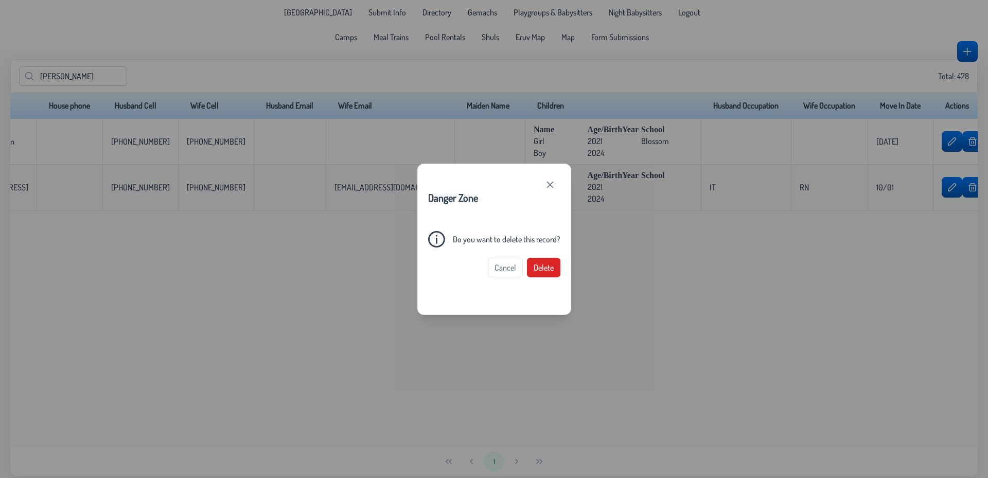
click at [544, 265] on span "Delete" at bounding box center [544, 267] width 20 height 10
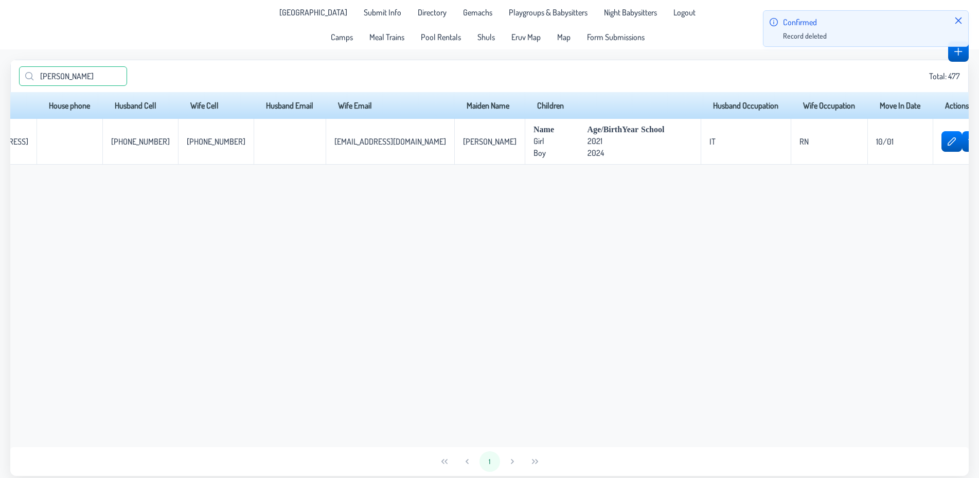
drag, startPoint x: 104, startPoint y: 81, endPoint x: 0, endPoint y: 72, distance: 104.9
click at [19, 72] on input "birnhack" at bounding box center [73, 76] width 108 height 20
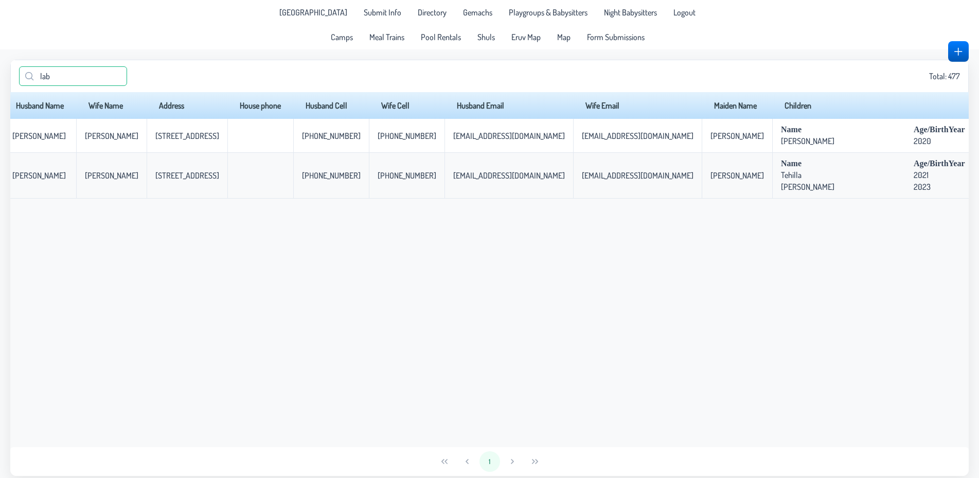
scroll to position [0, 0]
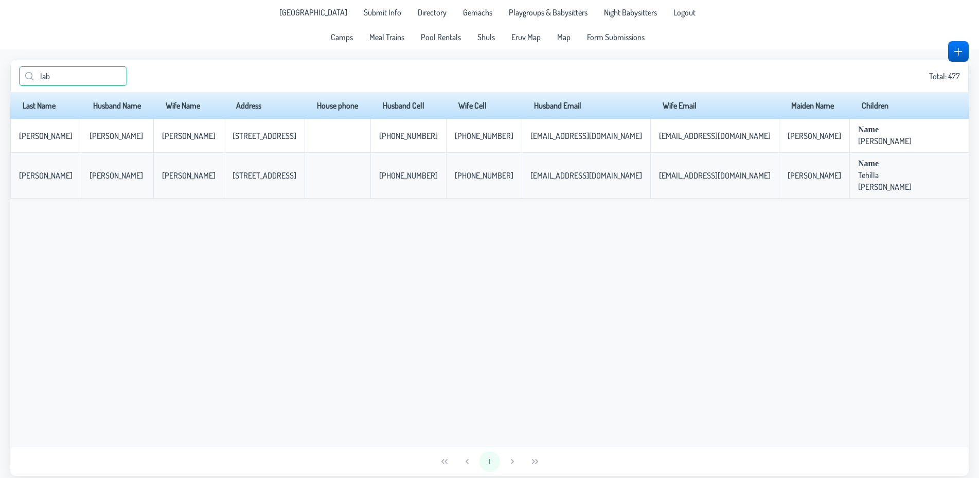
drag, startPoint x: 69, startPoint y: 72, endPoint x: 43, endPoint y: 73, distance: 25.7
click at [43, 73] on input "lab" at bounding box center [73, 76] width 108 height 20
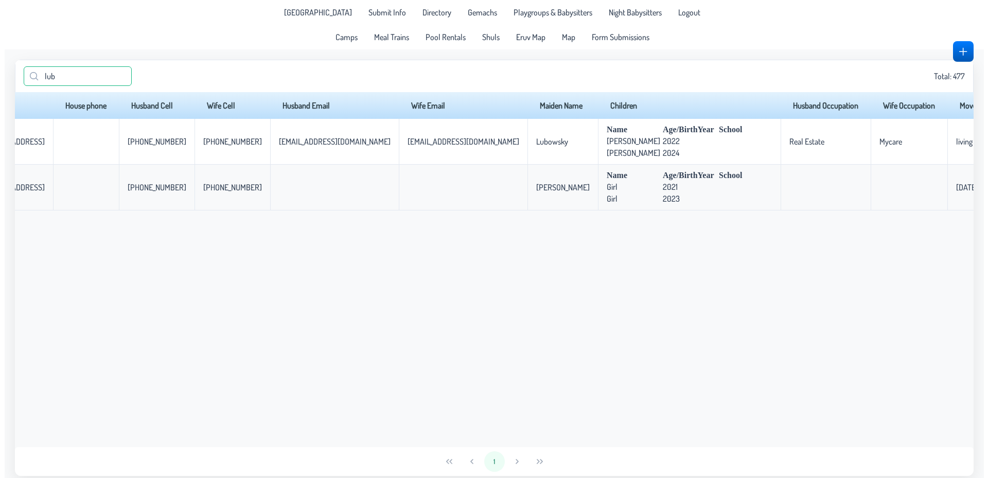
scroll to position [0, 299]
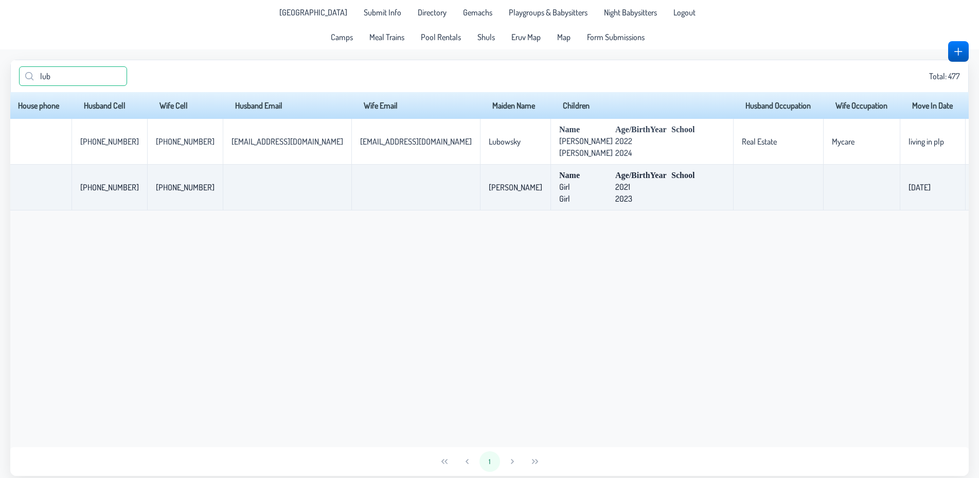
type input "lub"
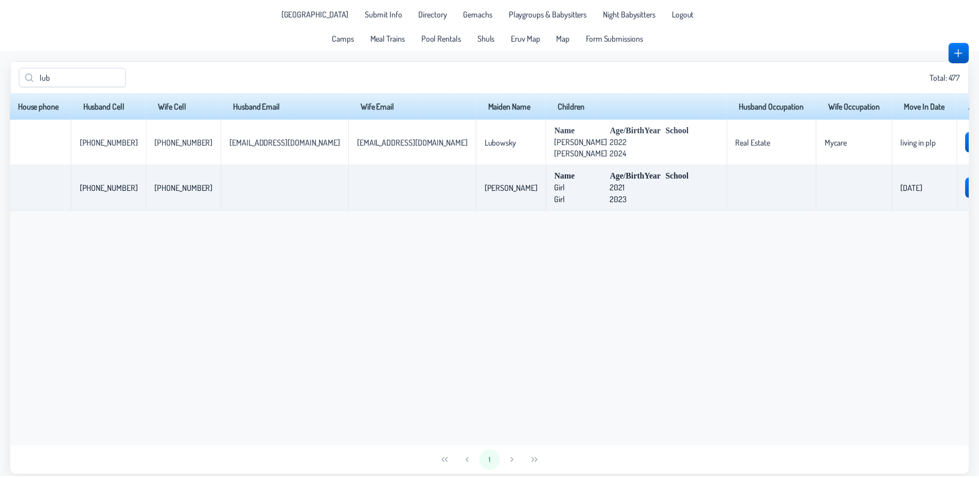
scroll to position [0, 290]
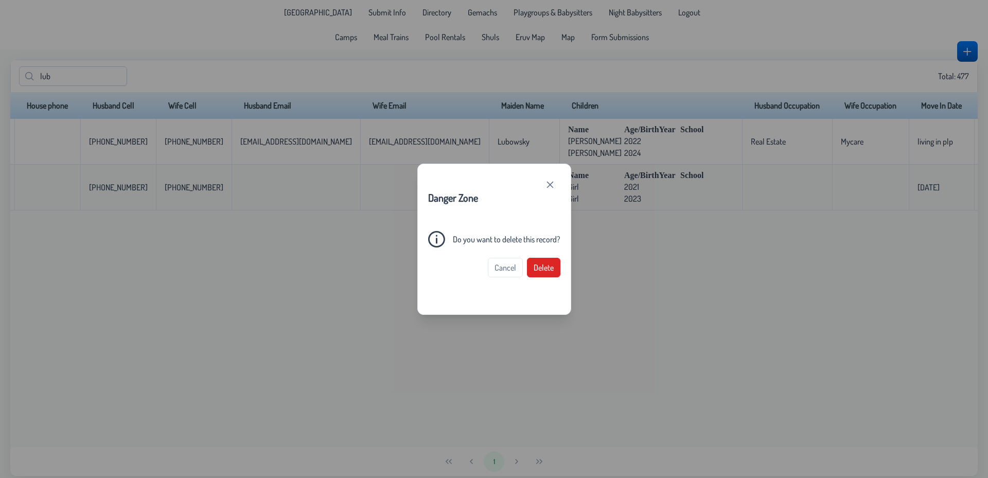
click at [551, 264] on span "Delete" at bounding box center [544, 267] width 20 height 10
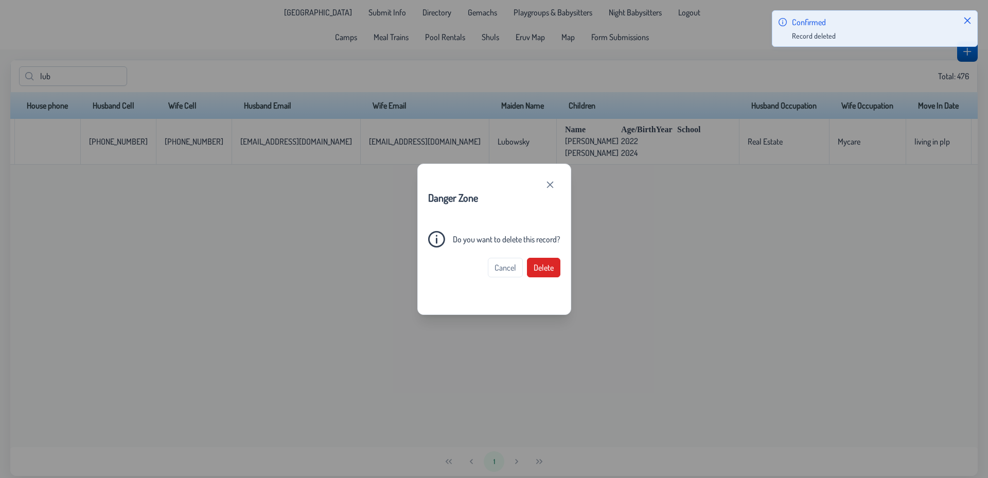
scroll to position [0, 285]
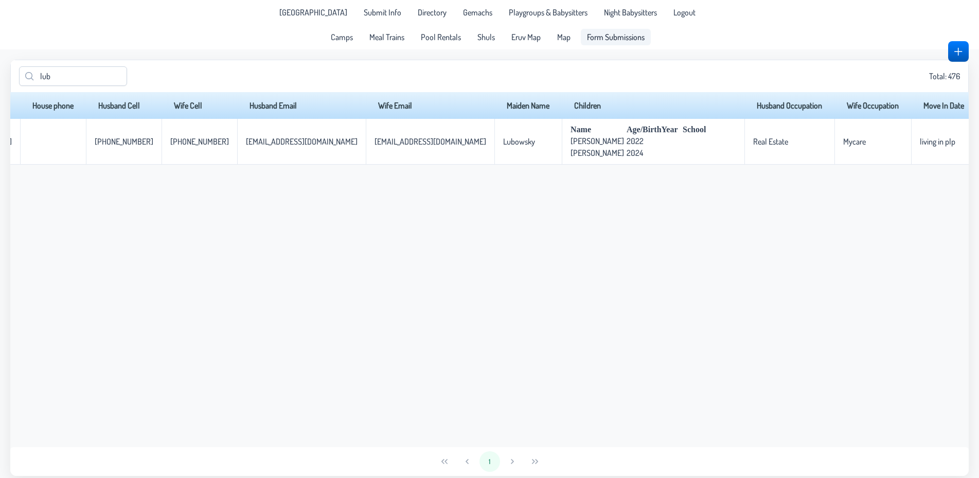
click at [615, 38] on span "Form Submissions" at bounding box center [616, 37] width 58 height 8
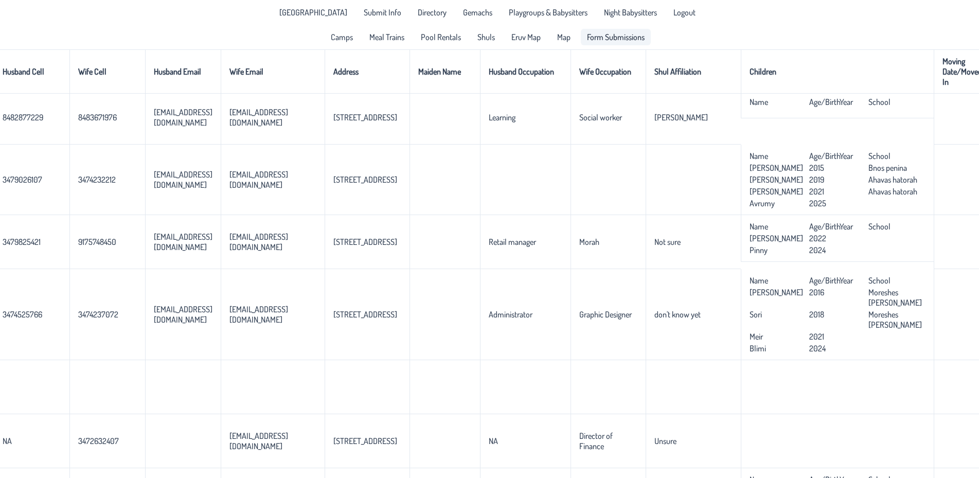
scroll to position [2134, 329]
